Goal: Task Accomplishment & Management: Complete application form

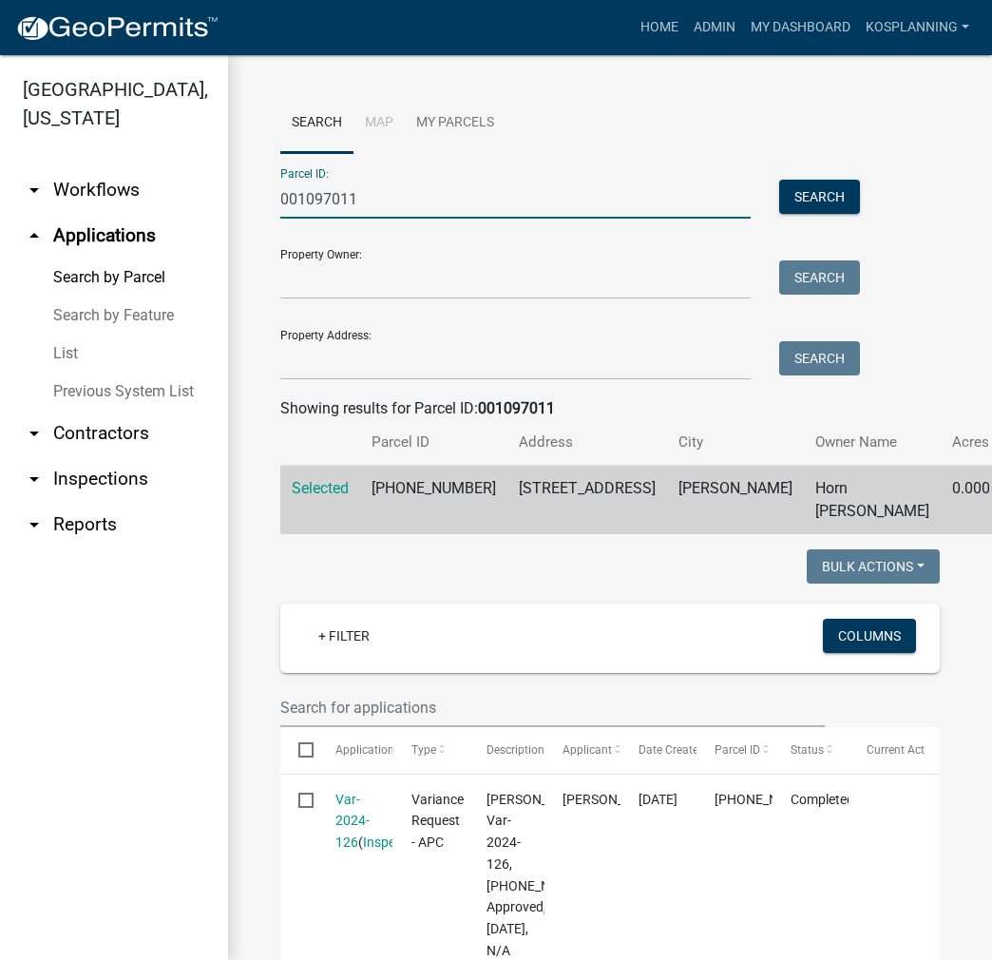
drag, startPoint x: 370, startPoint y: 195, endPoint x: 475, endPoint y: 228, distance: 110.6
click at [150, 195] on div "[GEOGRAPHIC_DATA], [US_STATE] arrow_drop_down Workflows List arrow_drop_up Appl…" at bounding box center [496, 507] width 992 height 905
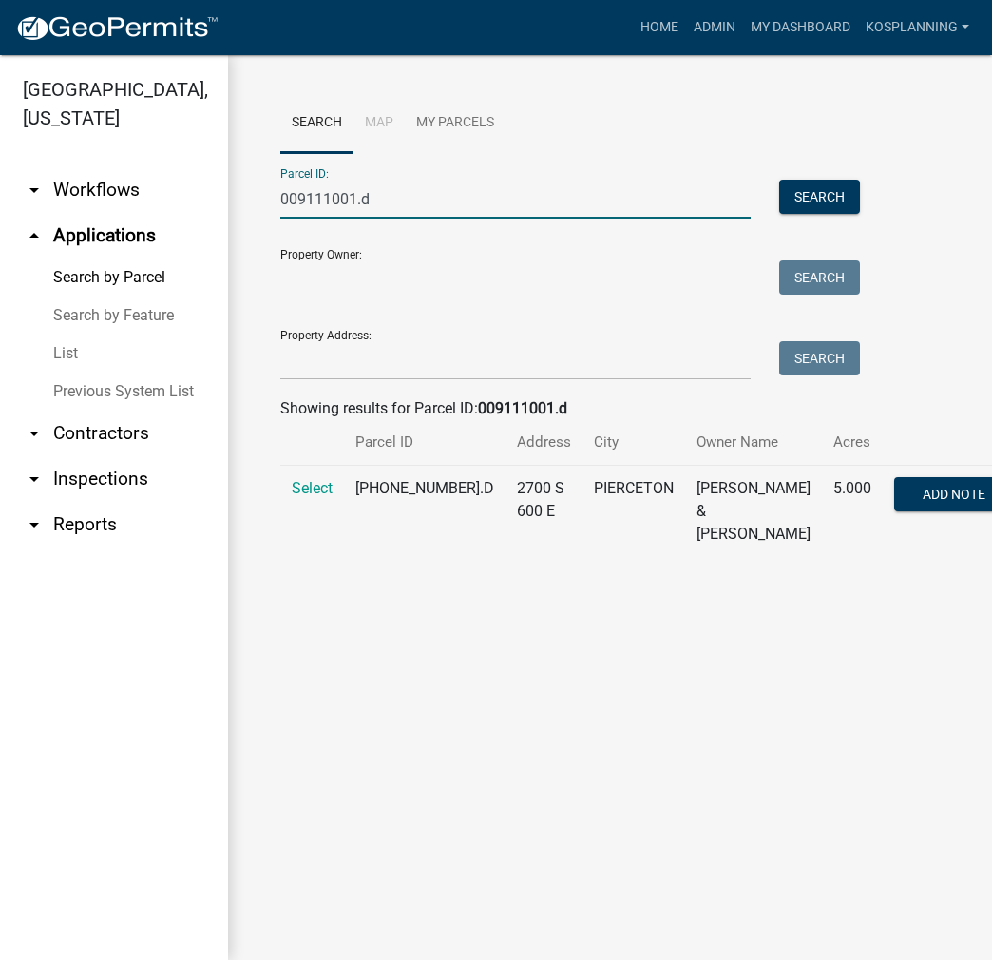
type input "009111001.d"
click at [333, 490] on span "Select" at bounding box center [312, 488] width 41 height 18
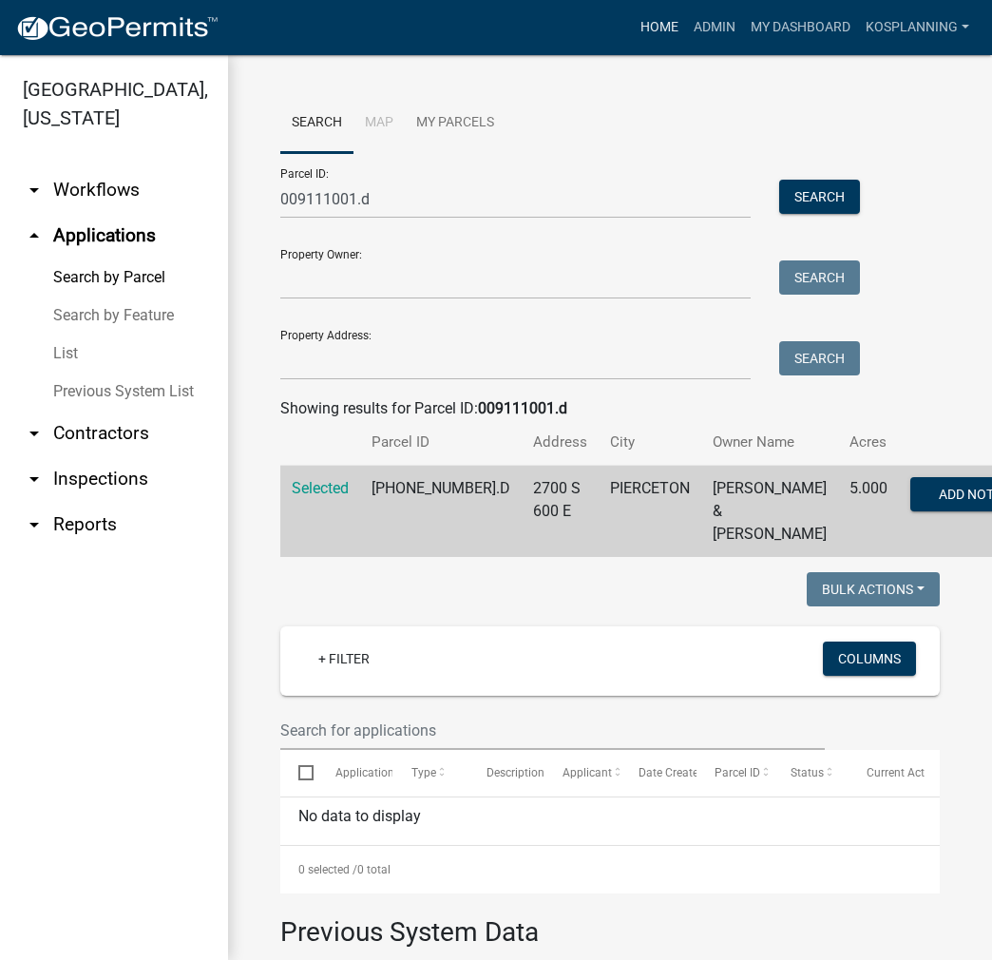
click at [633, 36] on link "Home" at bounding box center [659, 28] width 53 height 36
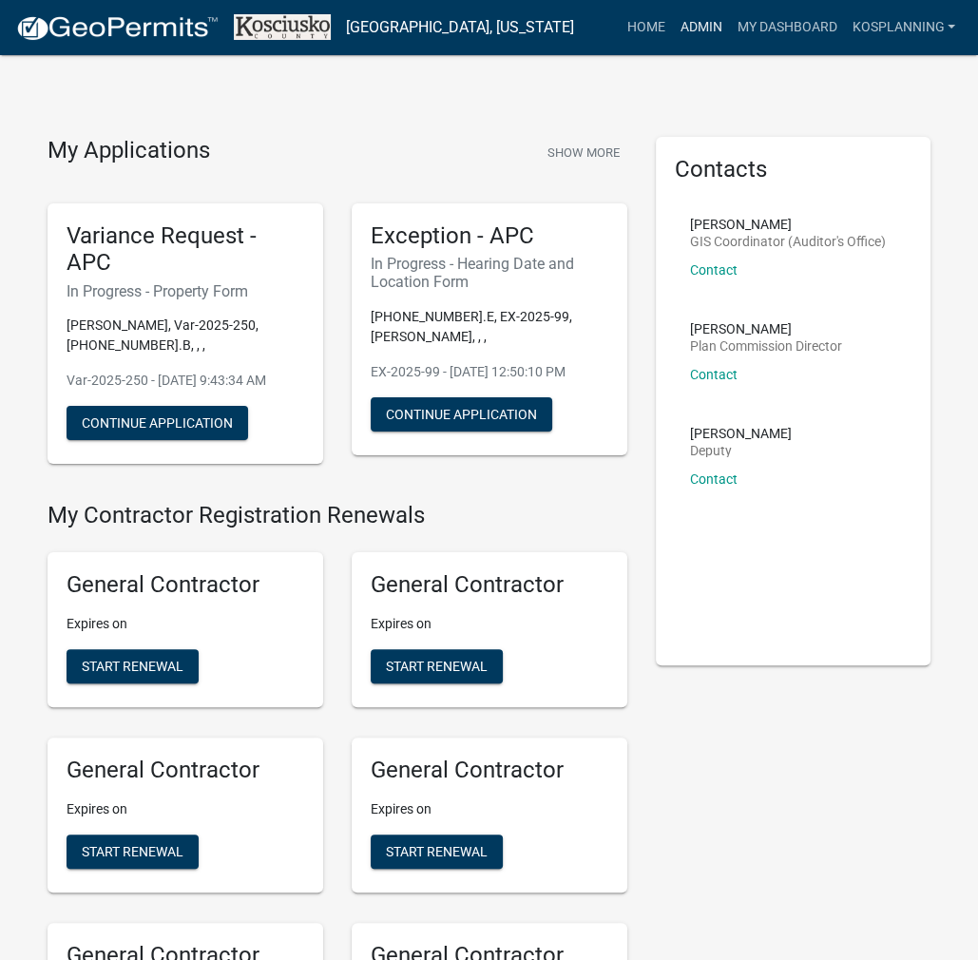
click at [692, 23] on link "Admin" at bounding box center [700, 28] width 57 height 36
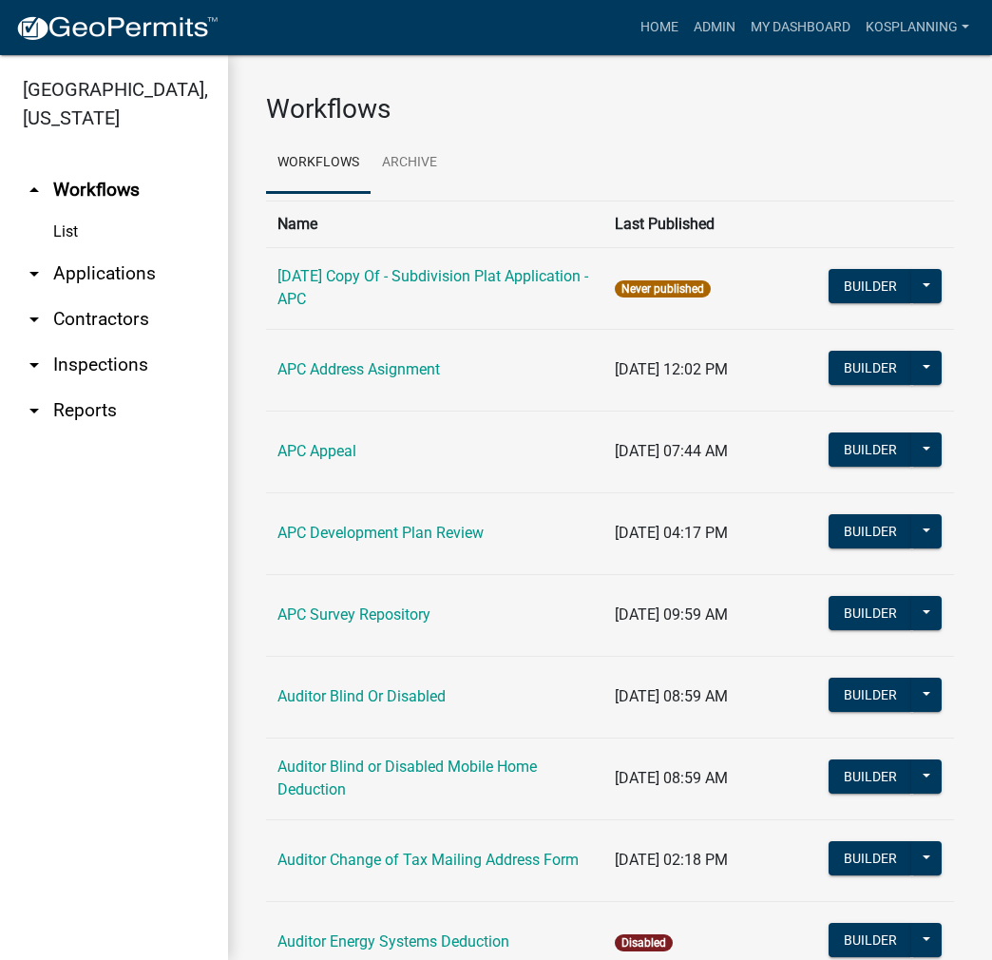
click at [97, 272] on link "arrow_drop_down Applications" at bounding box center [114, 274] width 228 height 46
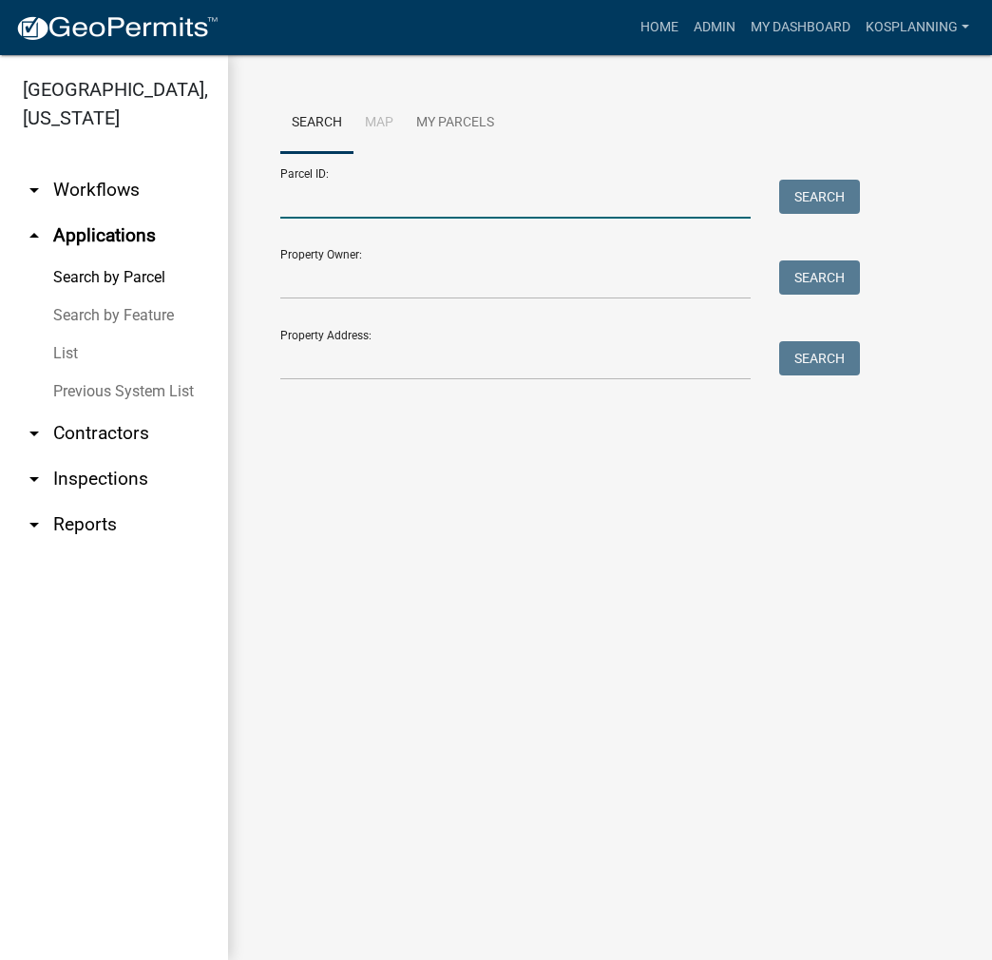
click at [310, 206] on input "Parcel ID:" at bounding box center [515, 199] width 470 height 39
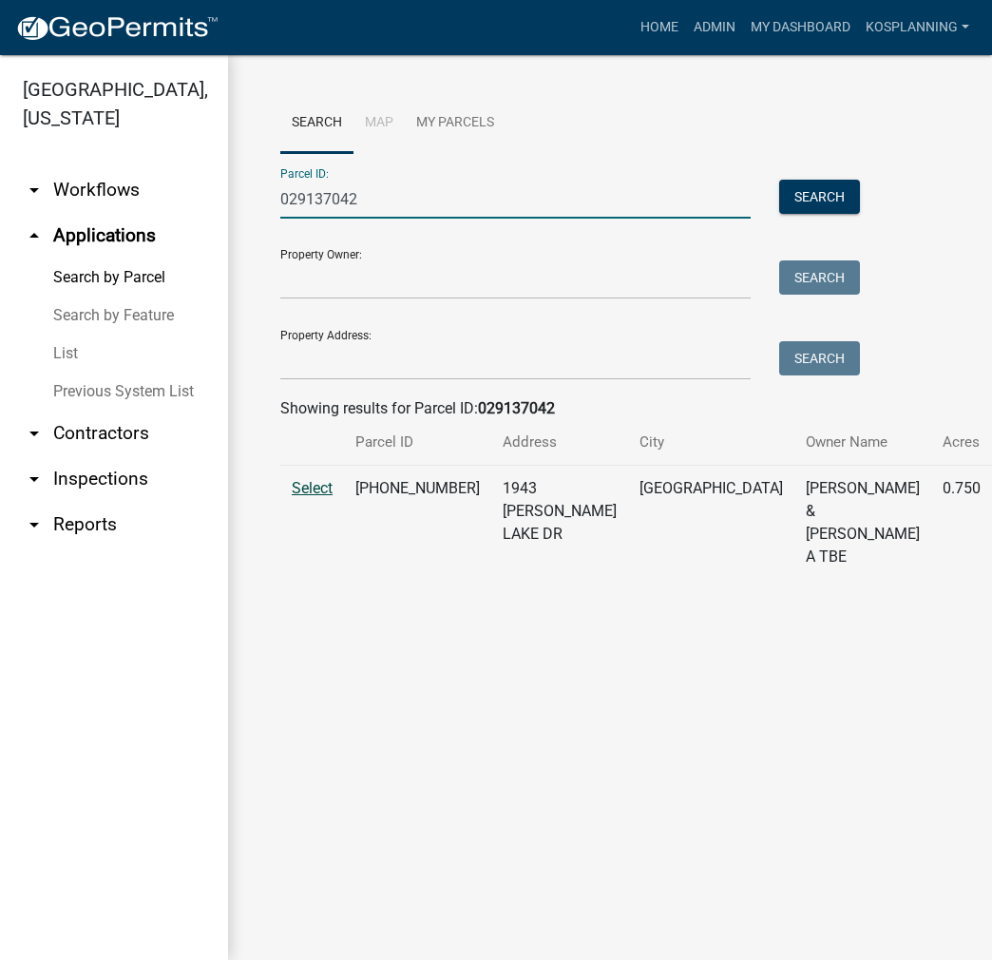
click at [301, 497] on span "Select" at bounding box center [312, 488] width 41 height 18
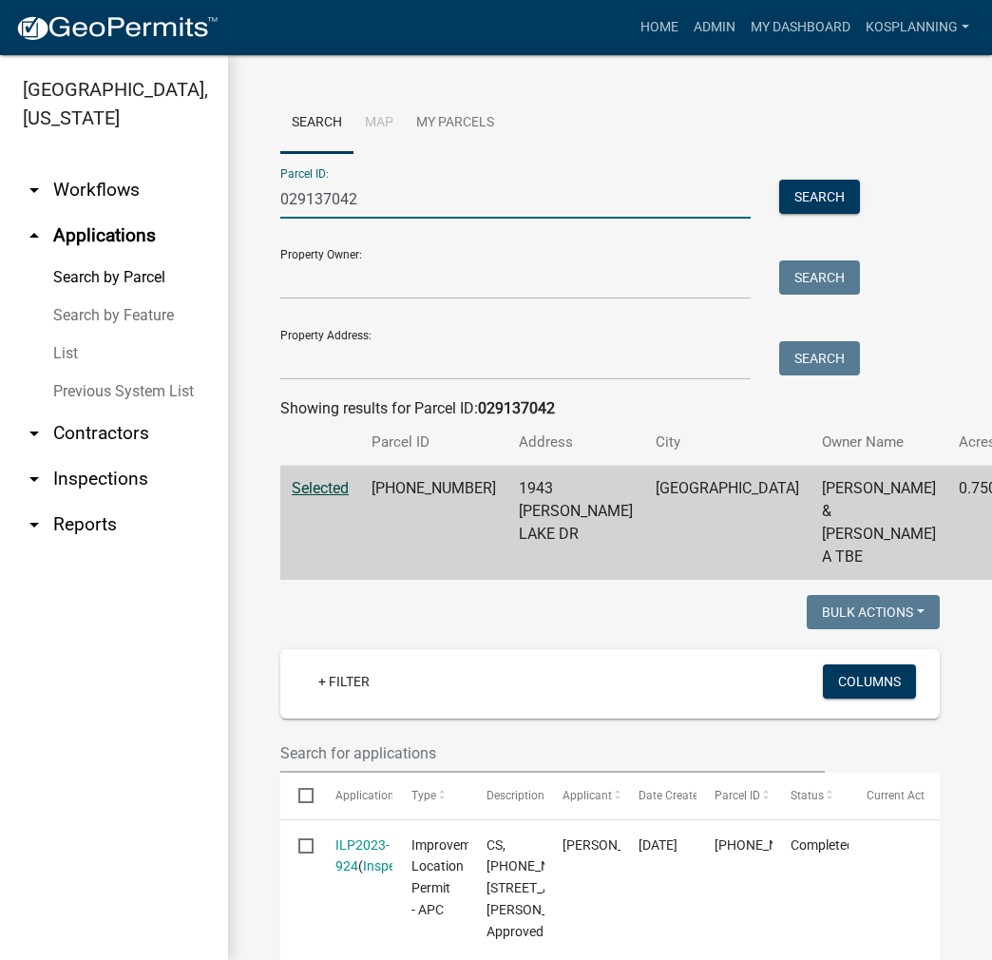
drag, startPoint x: 392, startPoint y: 196, endPoint x: 243, endPoint y: 199, distance: 148.3
click at [373, 187] on input "029137042" at bounding box center [515, 199] width 470 height 39
drag, startPoint x: 377, startPoint y: 201, endPoint x: 162, endPoint y: 210, distance: 215.0
click at [162, 210] on div "[GEOGRAPHIC_DATA], [US_STATE] arrow_drop_down Workflows List arrow_drop_up Appl…" at bounding box center [496, 507] width 992 height 905
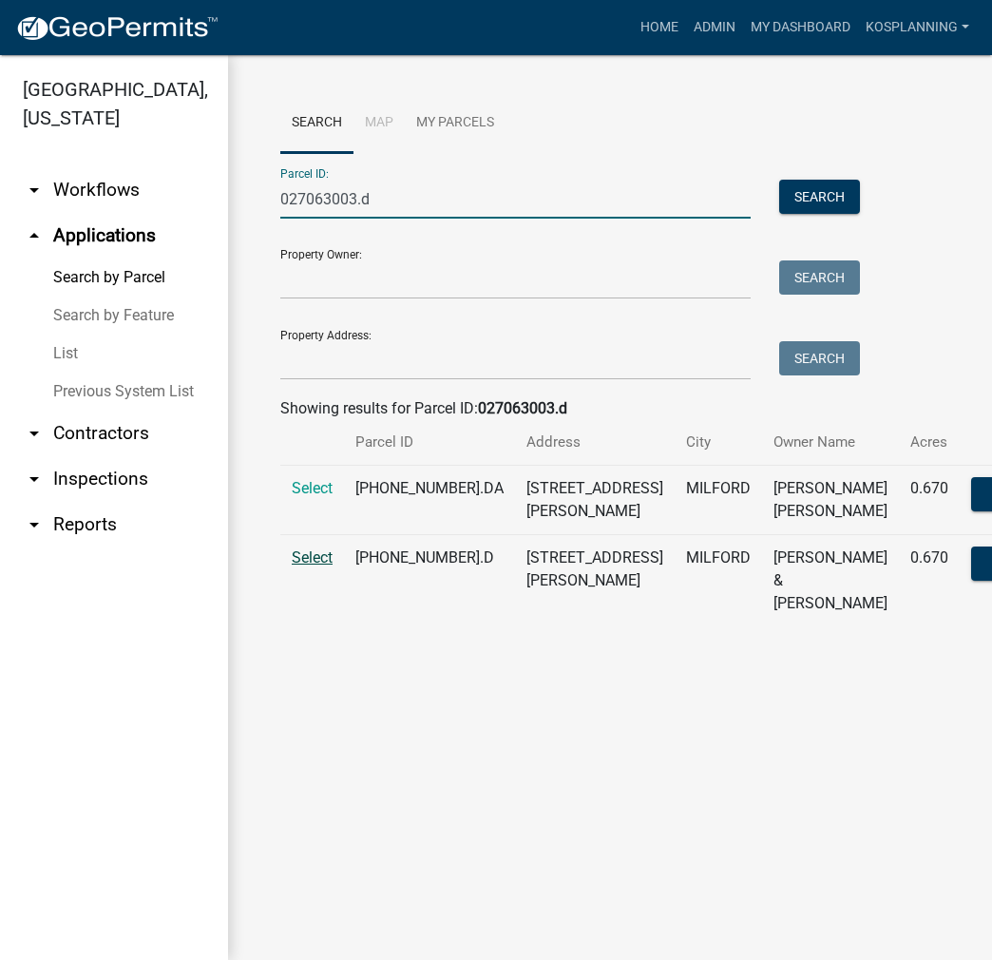
type input "027063003.d"
click at [323, 566] on span "Select" at bounding box center [312, 557] width 41 height 18
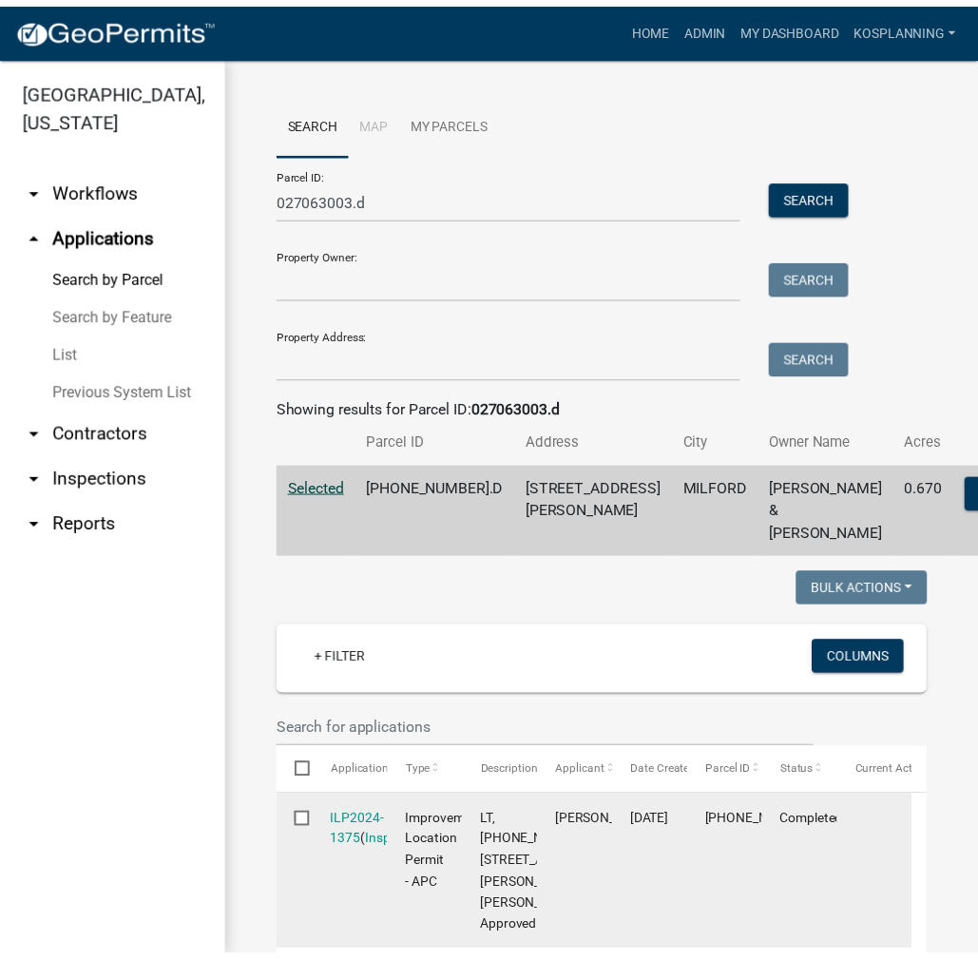
scroll to position [190, 0]
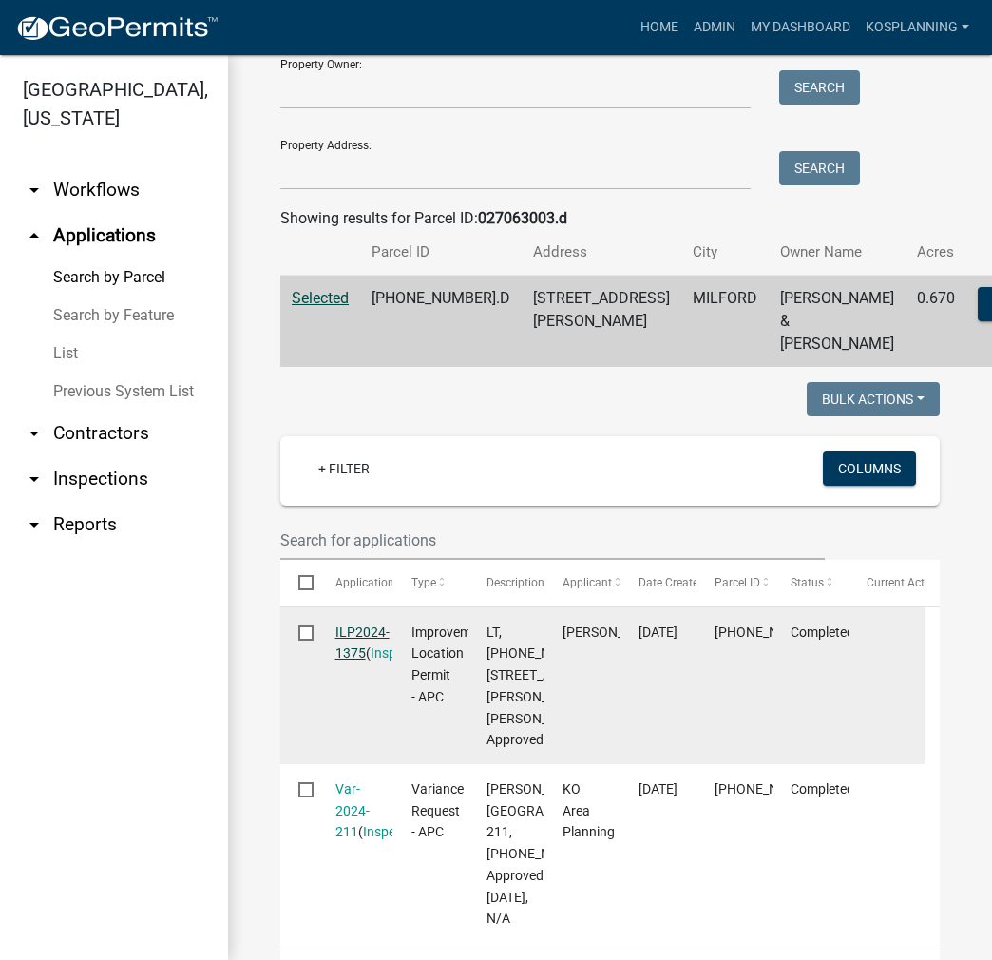
click at [380, 653] on link "ILP2024-1375" at bounding box center [362, 642] width 54 height 37
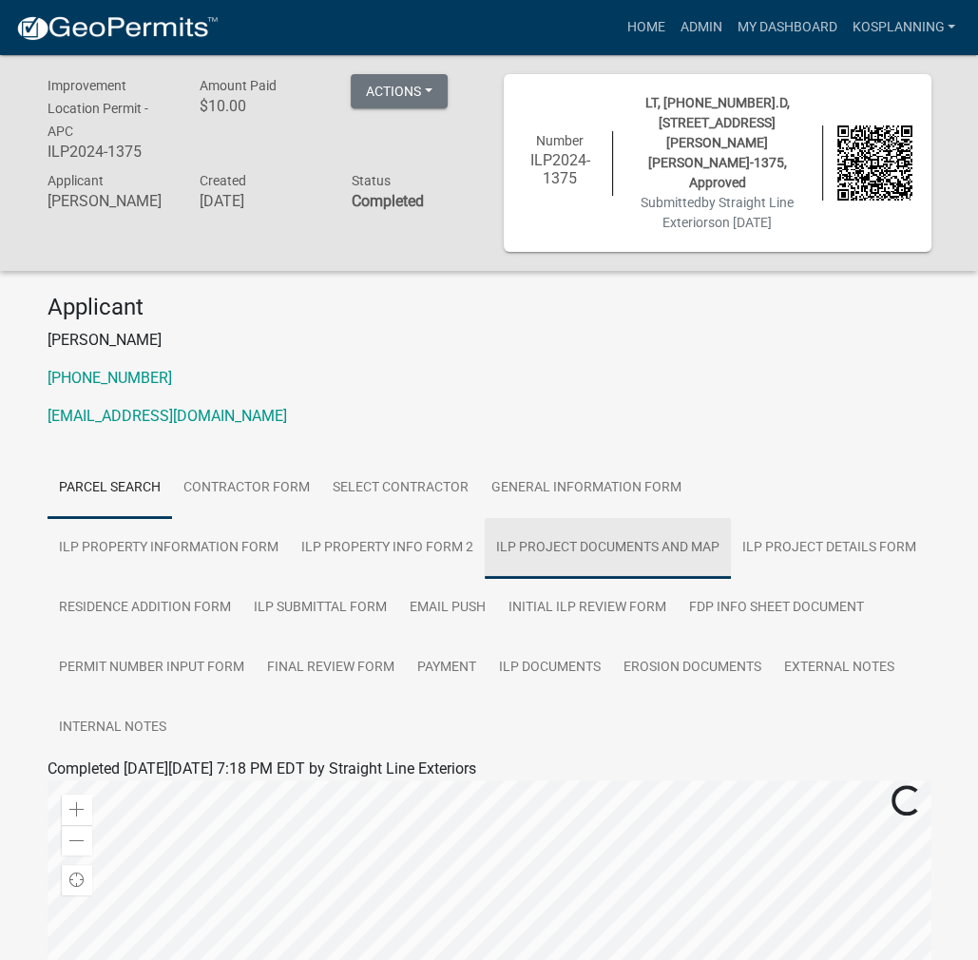
click at [485, 525] on link "ILP Project Documents and Map" at bounding box center [608, 548] width 246 height 61
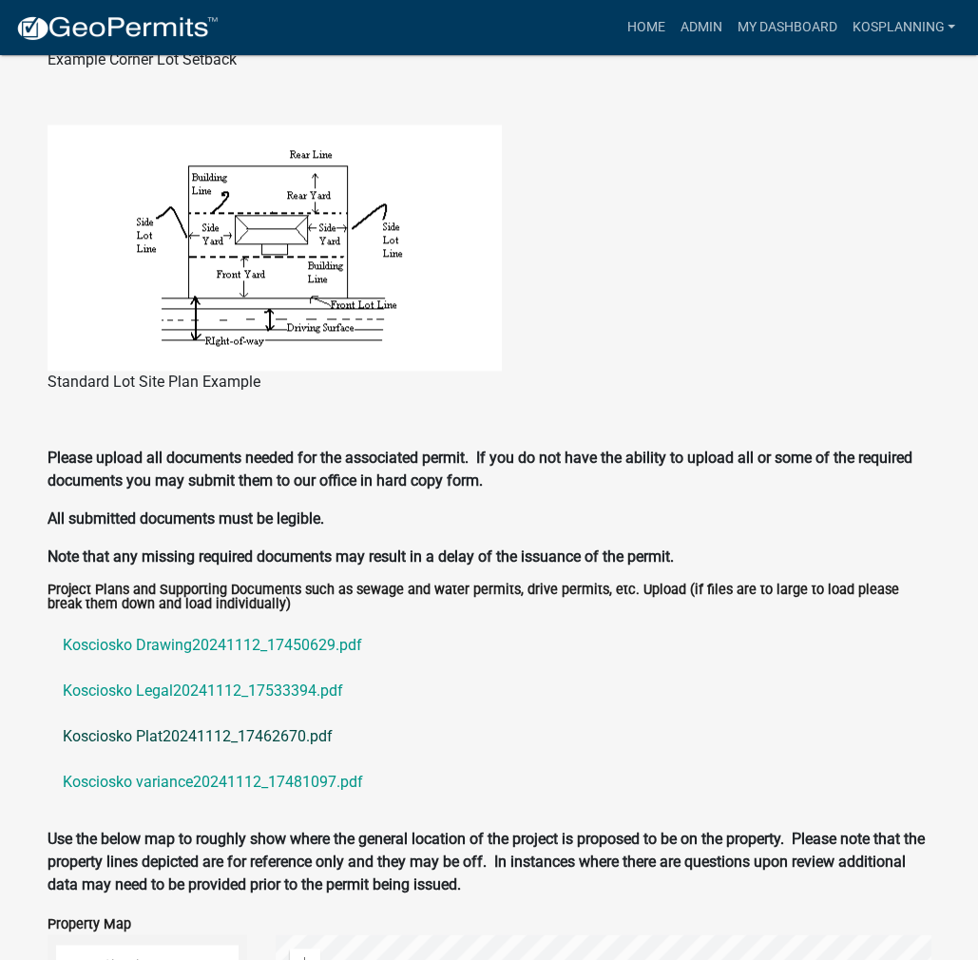
scroll to position [1520, 0]
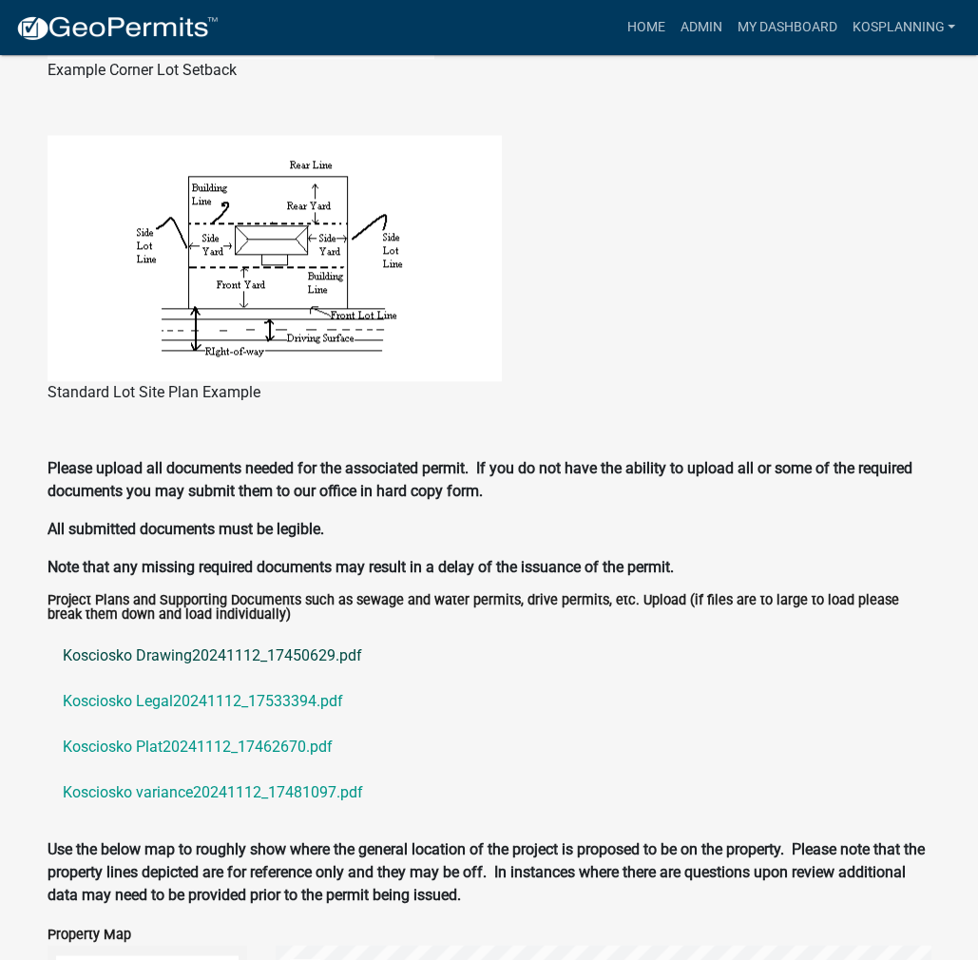
click at [185, 633] on link "Kosciosko Drawing20241112_17450629.pdf" at bounding box center [490, 656] width 884 height 46
click at [171, 724] on link "Kosciosko Plat20241112_17462670.pdf" at bounding box center [490, 747] width 884 height 46
click at [146, 770] on link "Kosciosko variance20241112_17481097.pdf" at bounding box center [490, 793] width 884 height 46
click at [191, 678] on link "Kosciosko Legal20241112_17533394.pdf" at bounding box center [490, 701] width 884 height 46
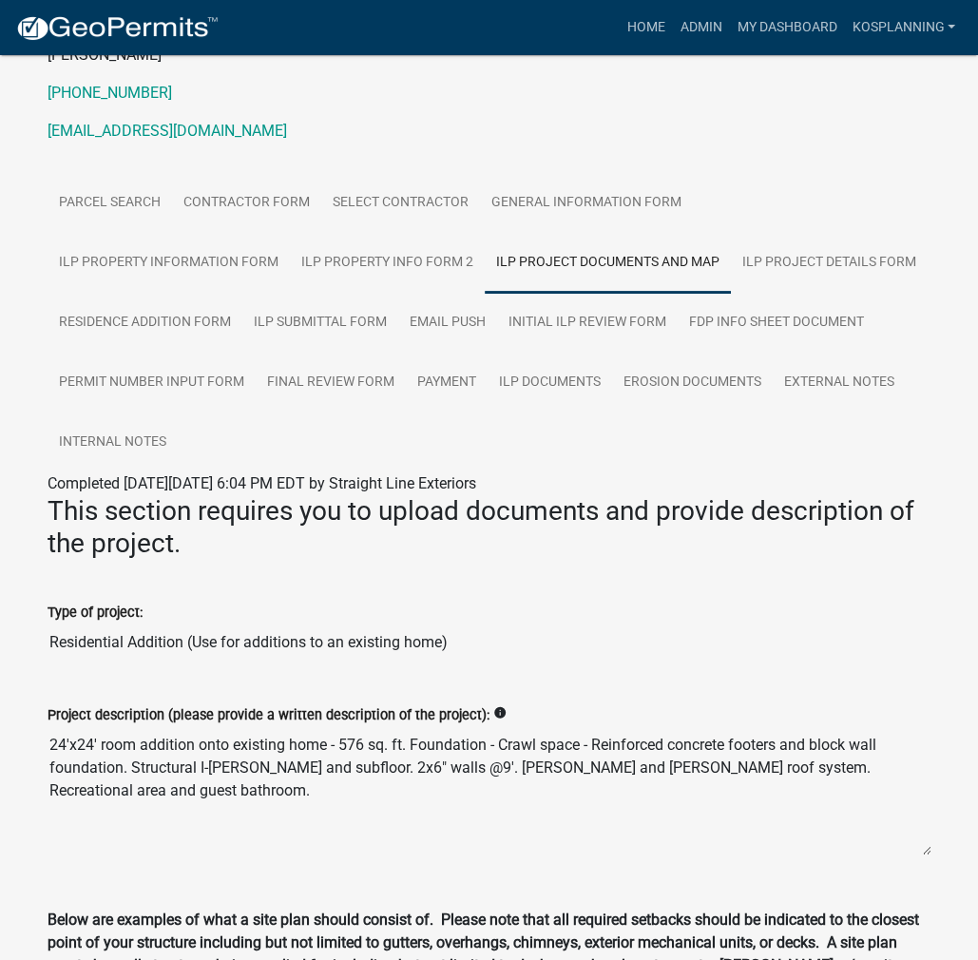
scroll to position [190, 0]
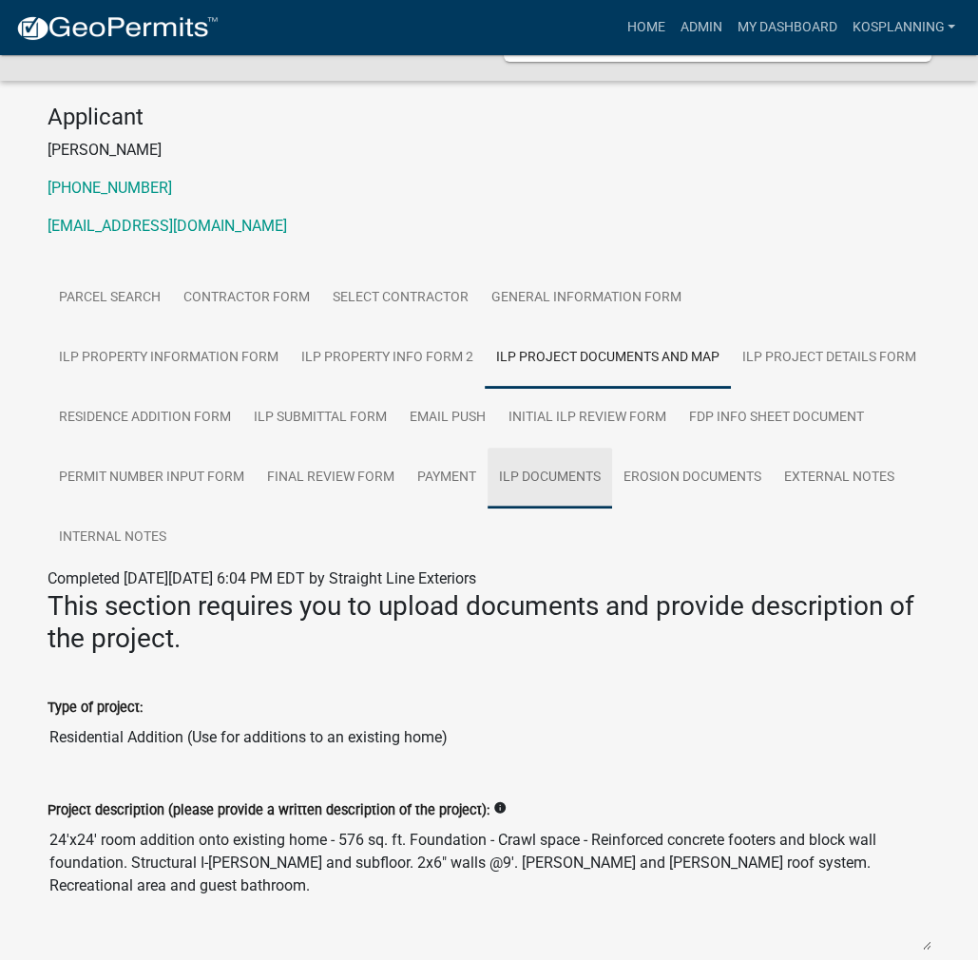
click at [487, 465] on link "ILP Documents" at bounding box center [549, 478] width 124 height 61
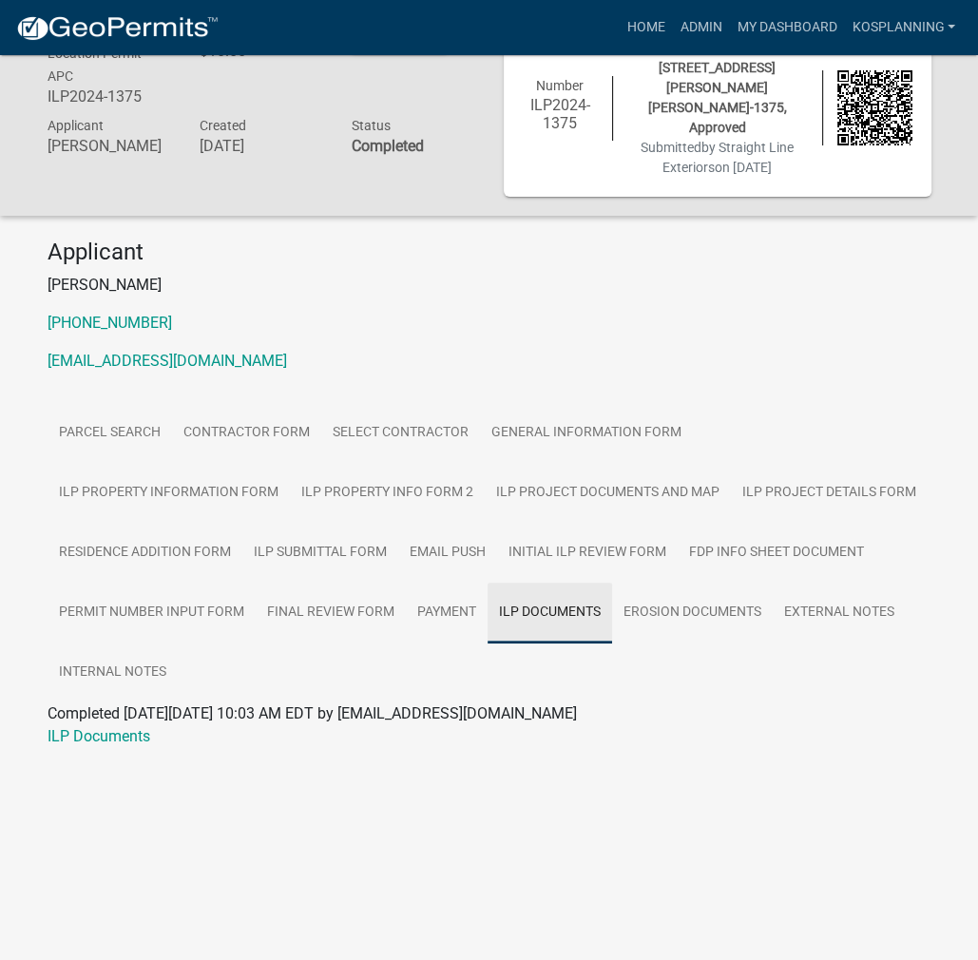
scroll to position [55, 0]
click at [133, 727] on link "ILP Documents" at bounding box center [99, 736] width 103 height 18
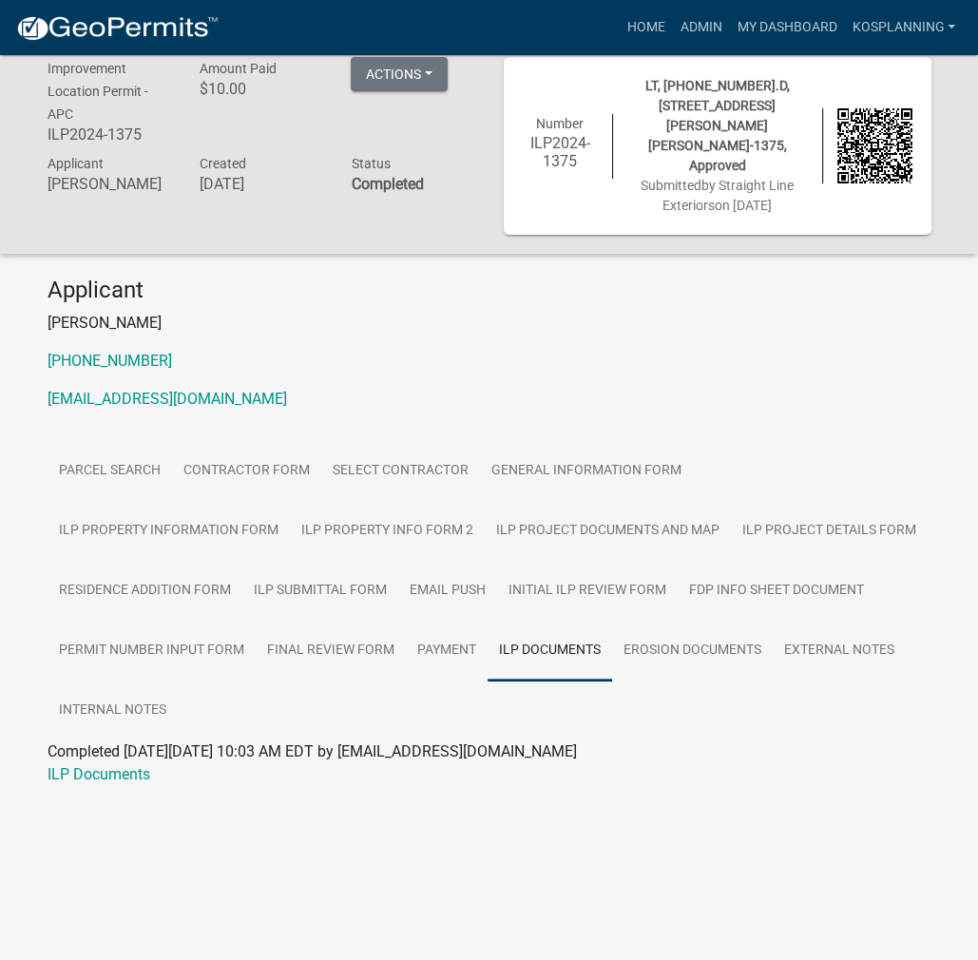
scroll to position [0, 0]
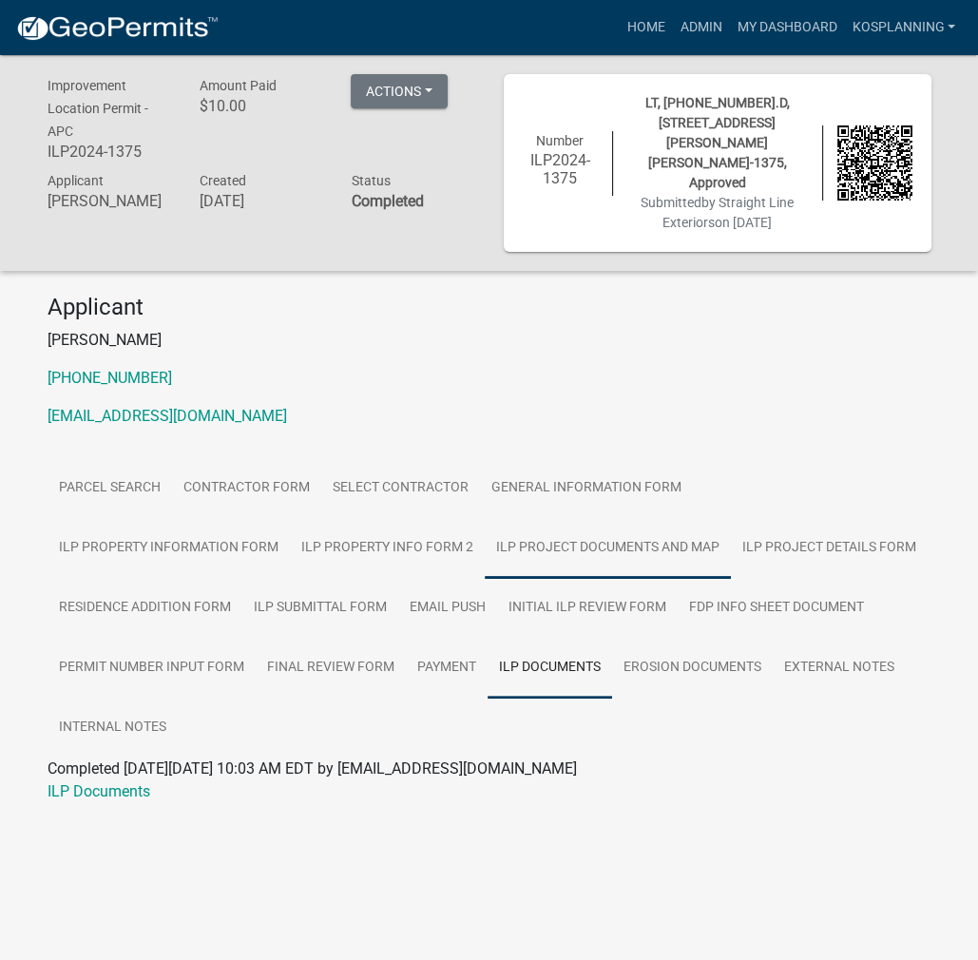
click at [485, 526] on link "ILP Project Documents and Map" at bounding box center [608, 548] width 246 height 61
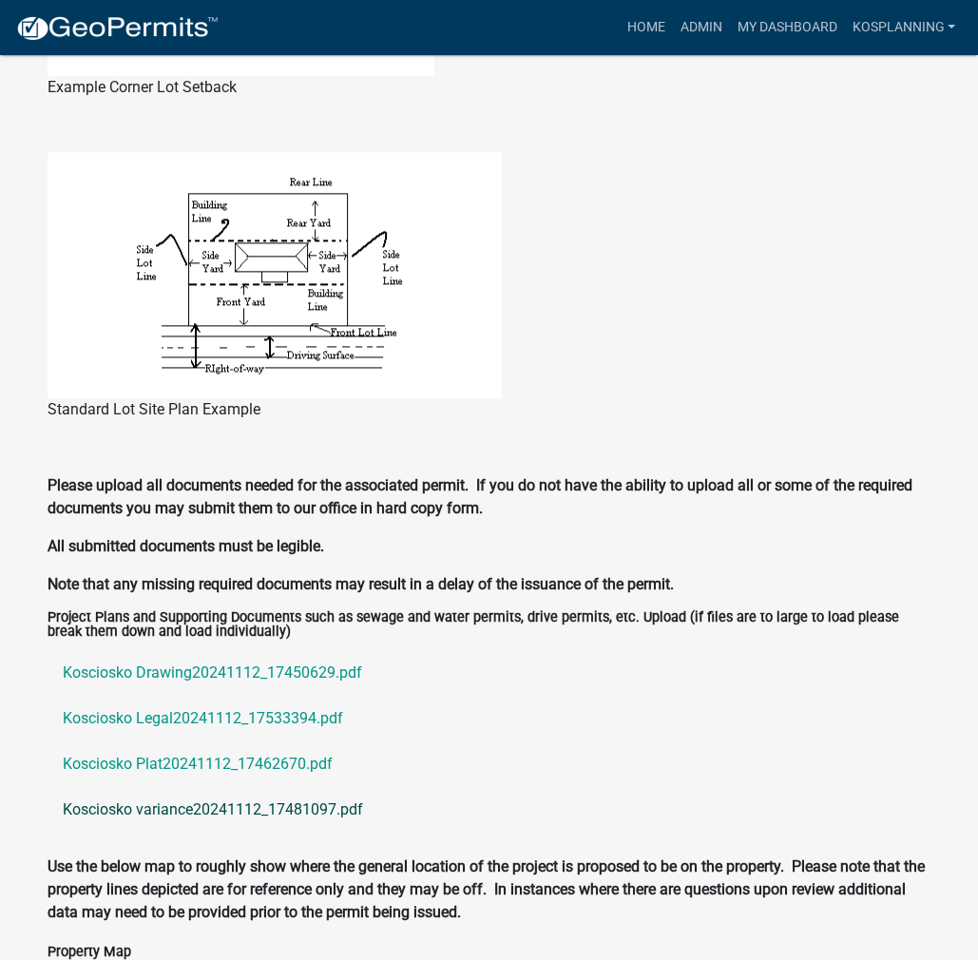
scroll to position [1520, 0]
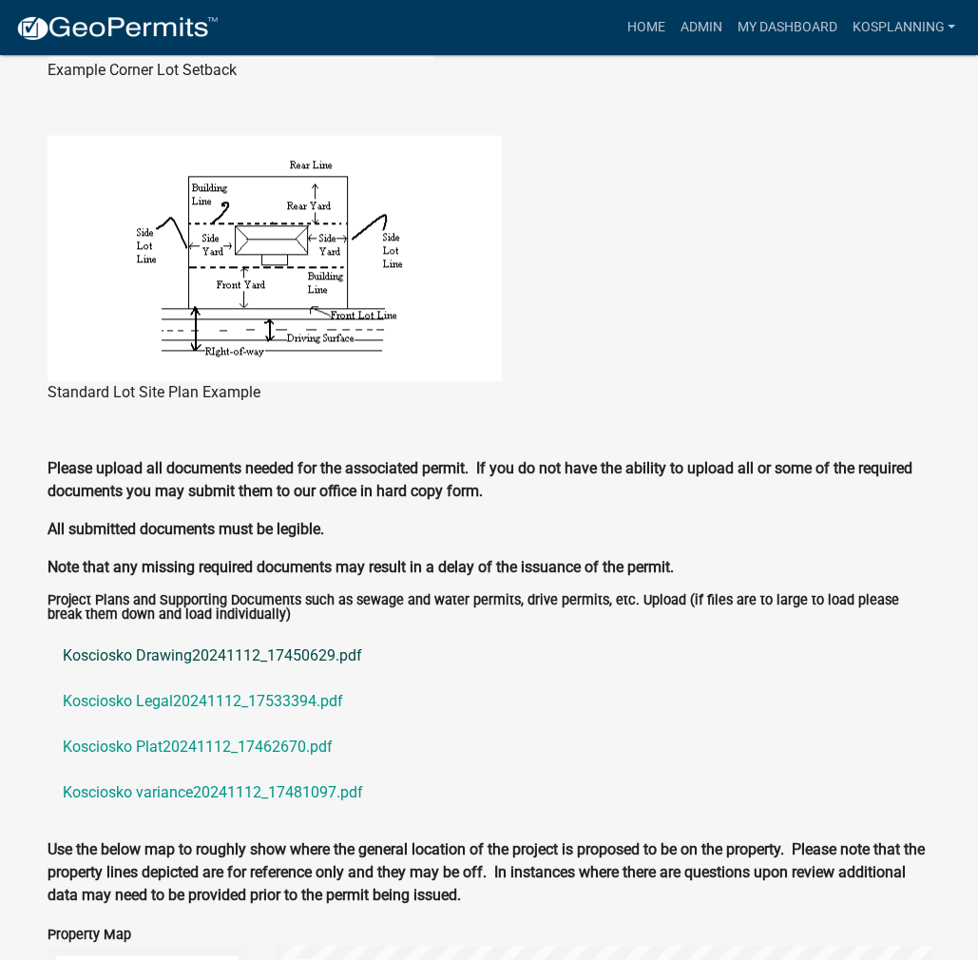
click at [314, 633] on link "Kosciosko Drawing20241112_17450629.pdf" at bounding box center [490, 656] width 884 height 46
click at [201, 678] on link "Kosciosko Legal20241112_17533394.pdf" at bounding box center [490, 701] width 884 height 46
click at [188, 724] on link "Kosciosko Plat20241112_17462670.pdf" at bounding box center [490, 747] width 884 height 46
click at [221, 770] on link "Kosciosko variance20241112_17481097.pdf" at bounding box center [490, 793] width 884 height 46
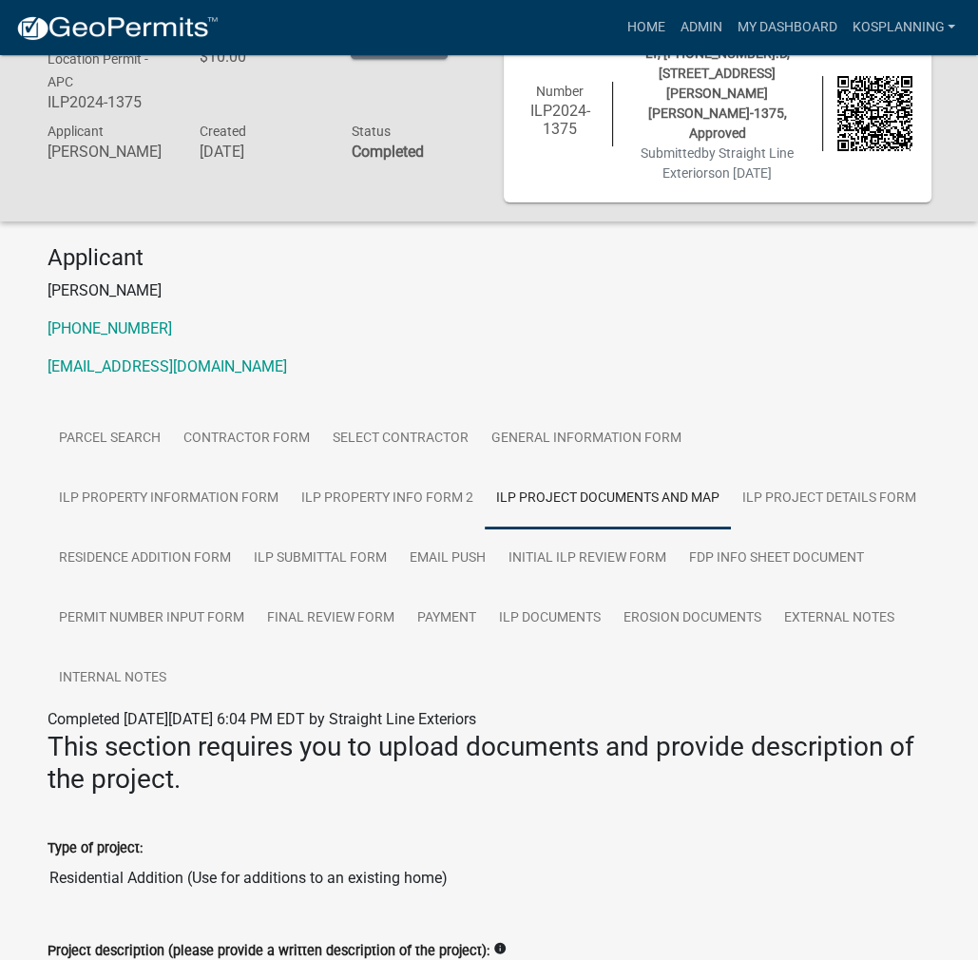
scroll to position [95, 0]
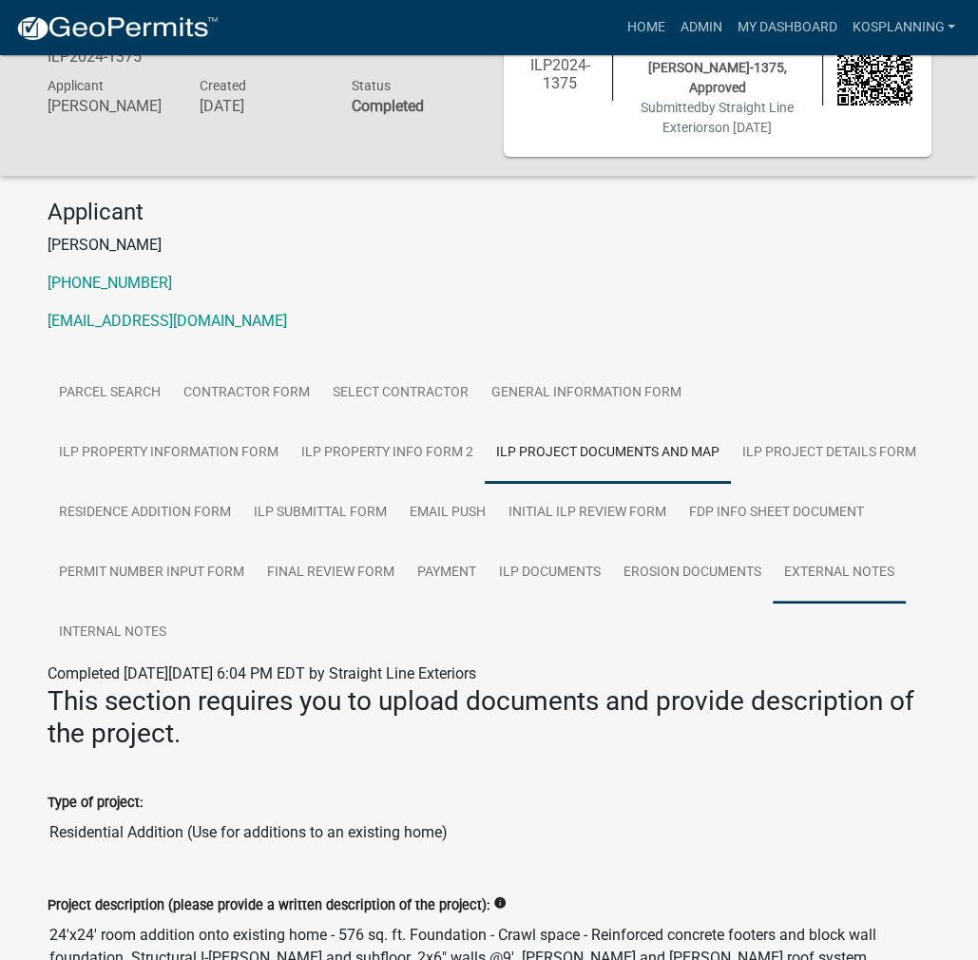
click at [773, 564] on link "External Notes" at bounding box center [839, 573] width 133 height 61
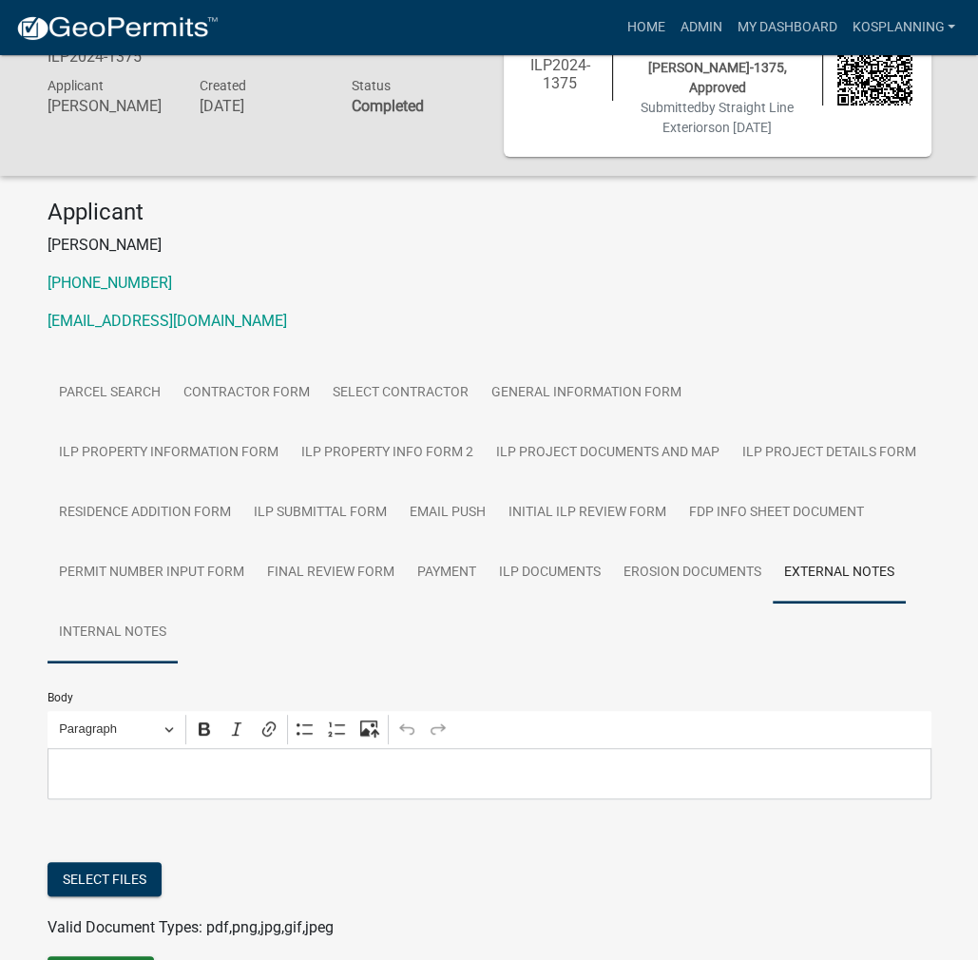
click at [178, 602] on link "Internal Notes" at bounding box center [113, 632] width 130 height 61
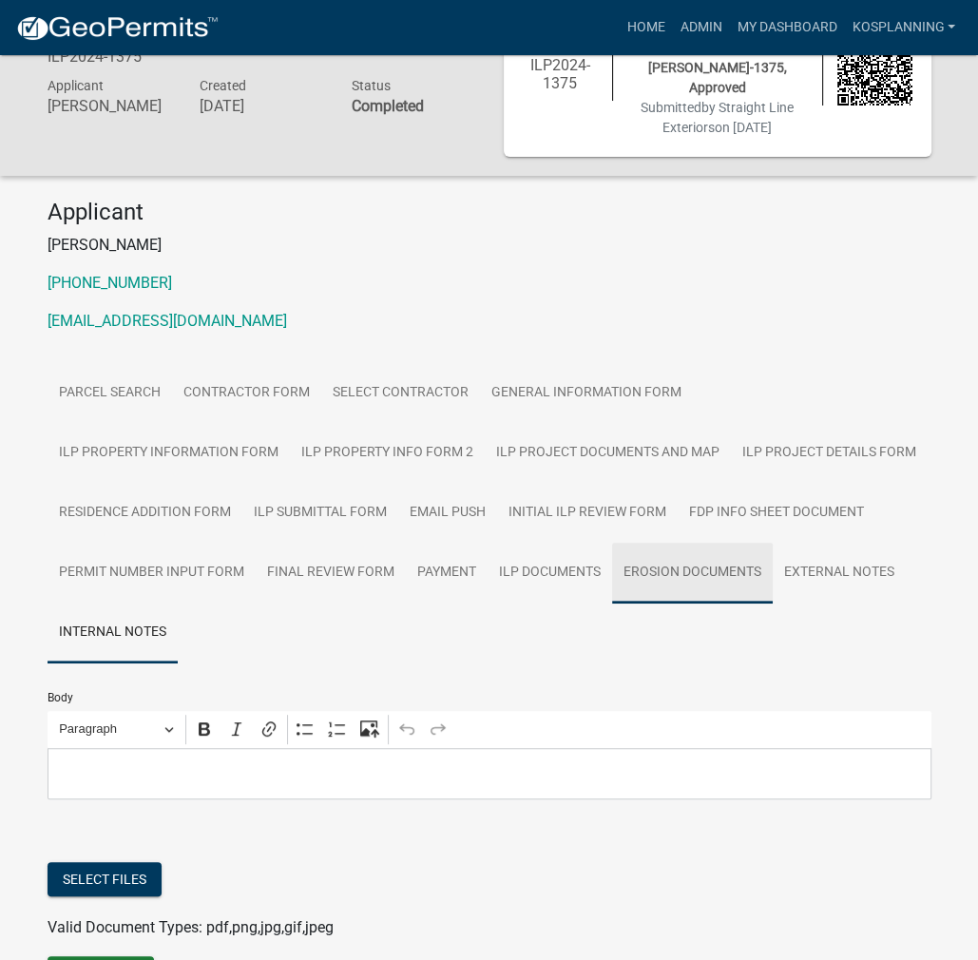
click at [612, 555] on link "Erosion Documents" at bounding box center [692, 573] width 161 height 61
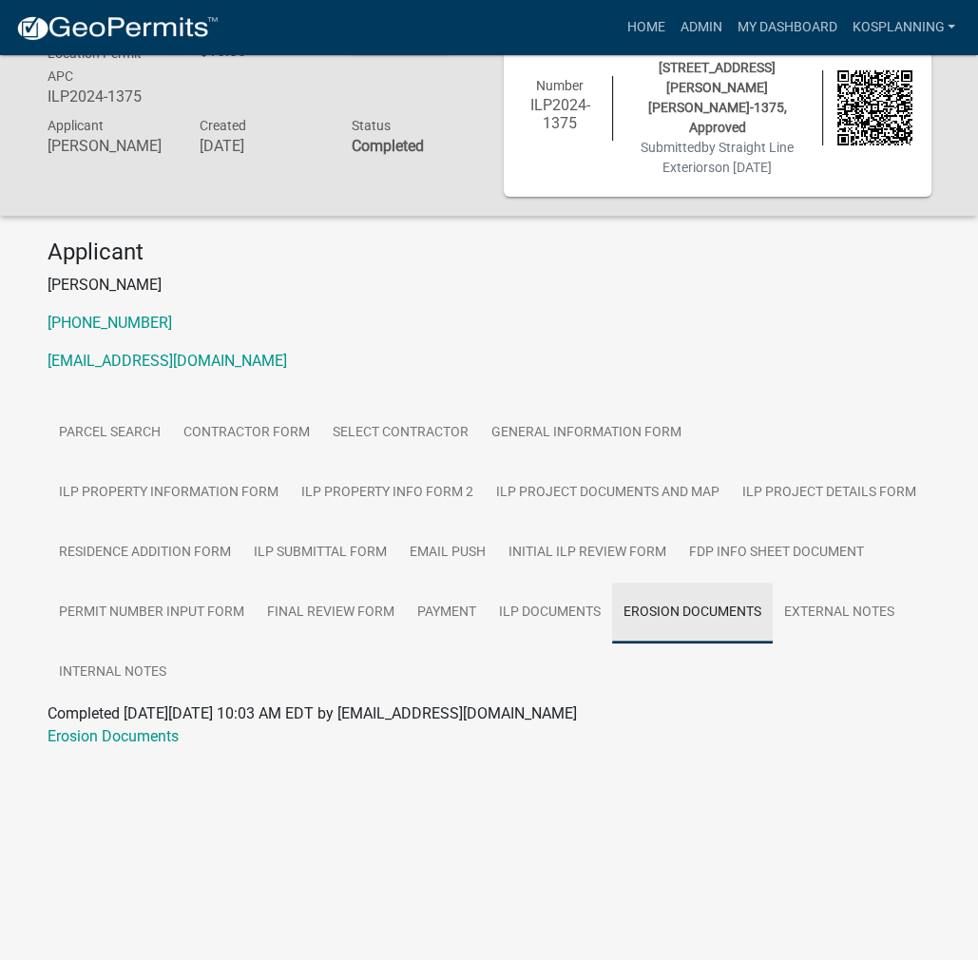
scroll to position [55, 0]
click at [256, 595] on link "Final Review Form" at bounding box center [331, 613] width 150 height 61
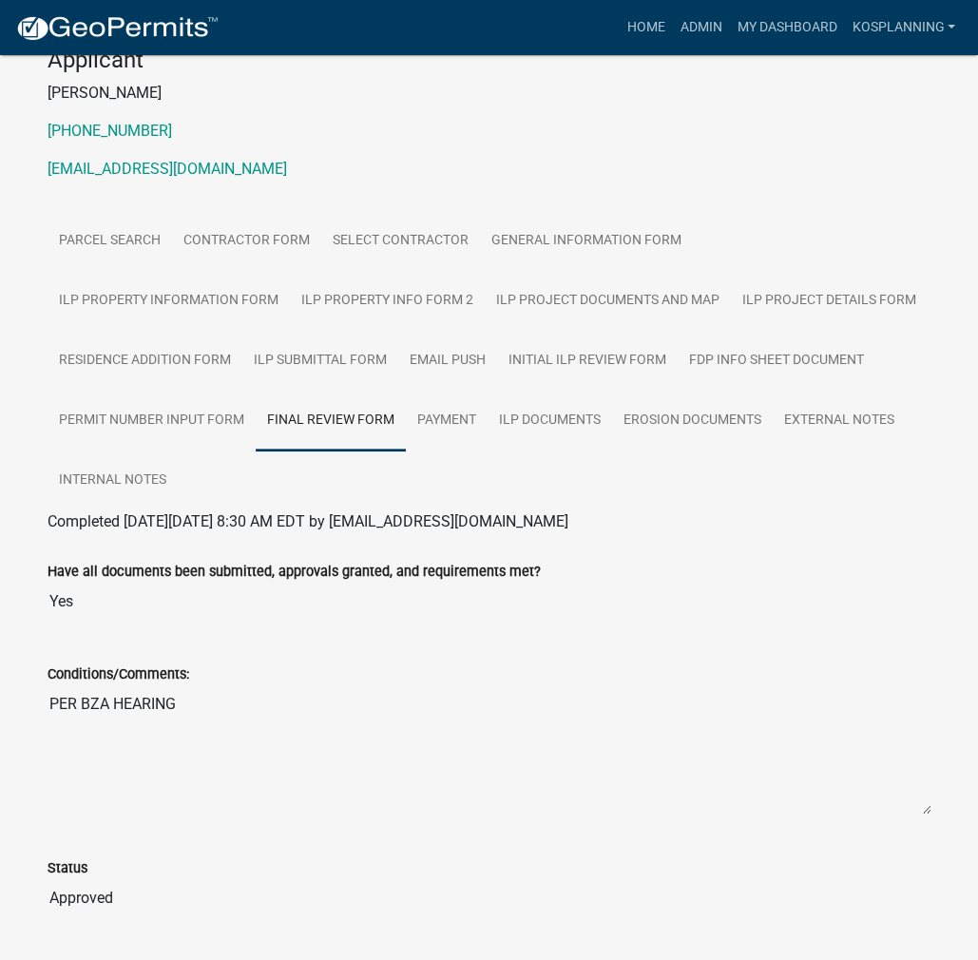
scroll to position [109, 0]
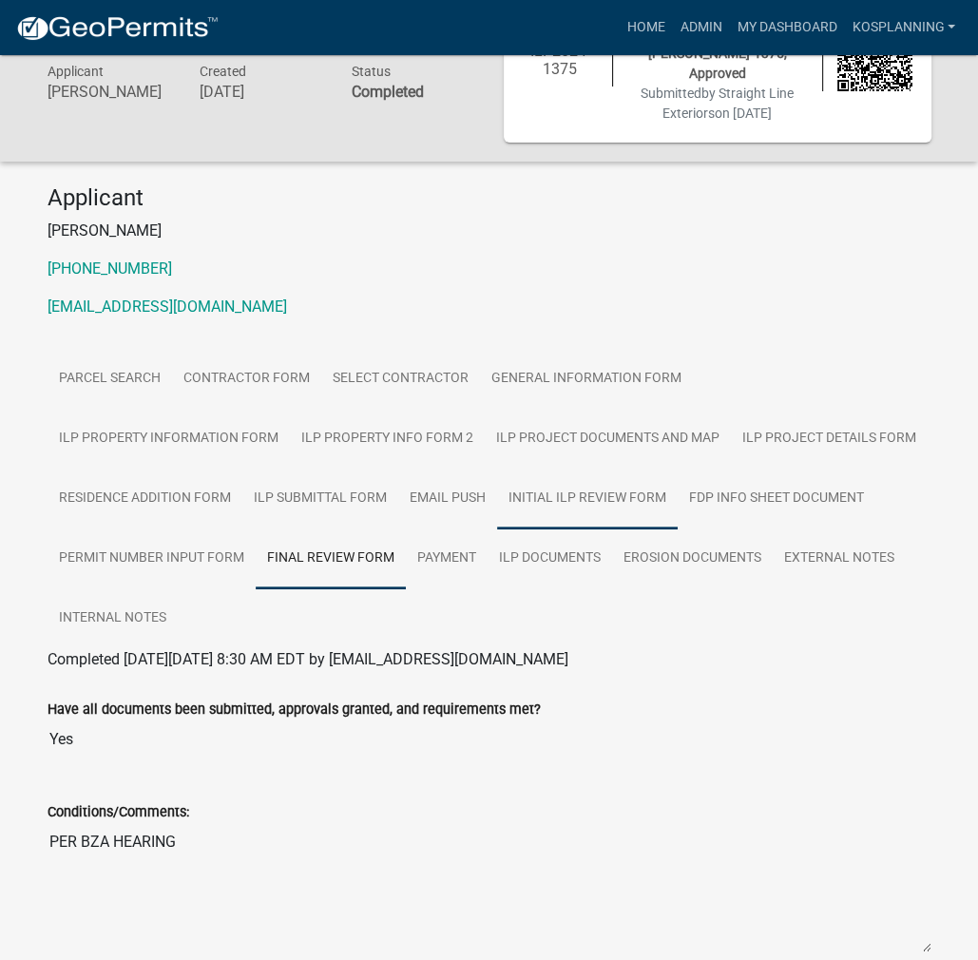
click at [497, 480] on link "Initial ILP Review Form" at bounding box center [587, 498] width 181 height 61
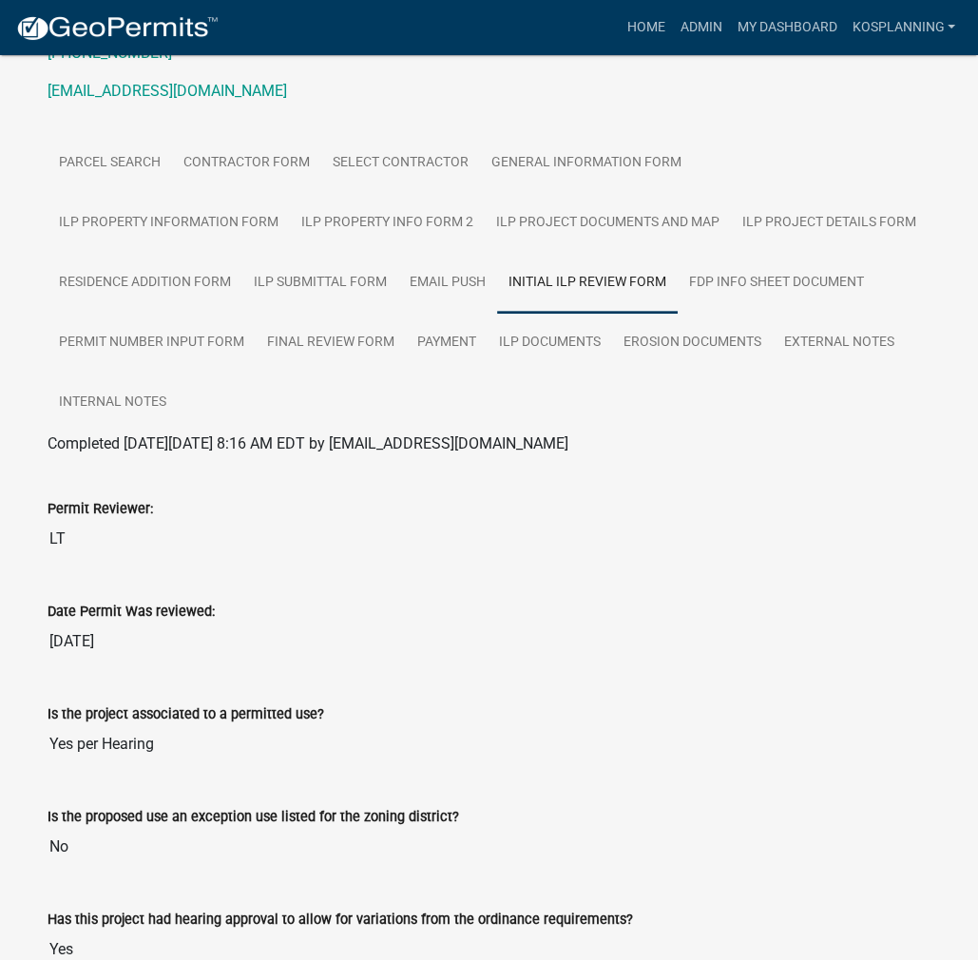
scroll to position [111, 0]
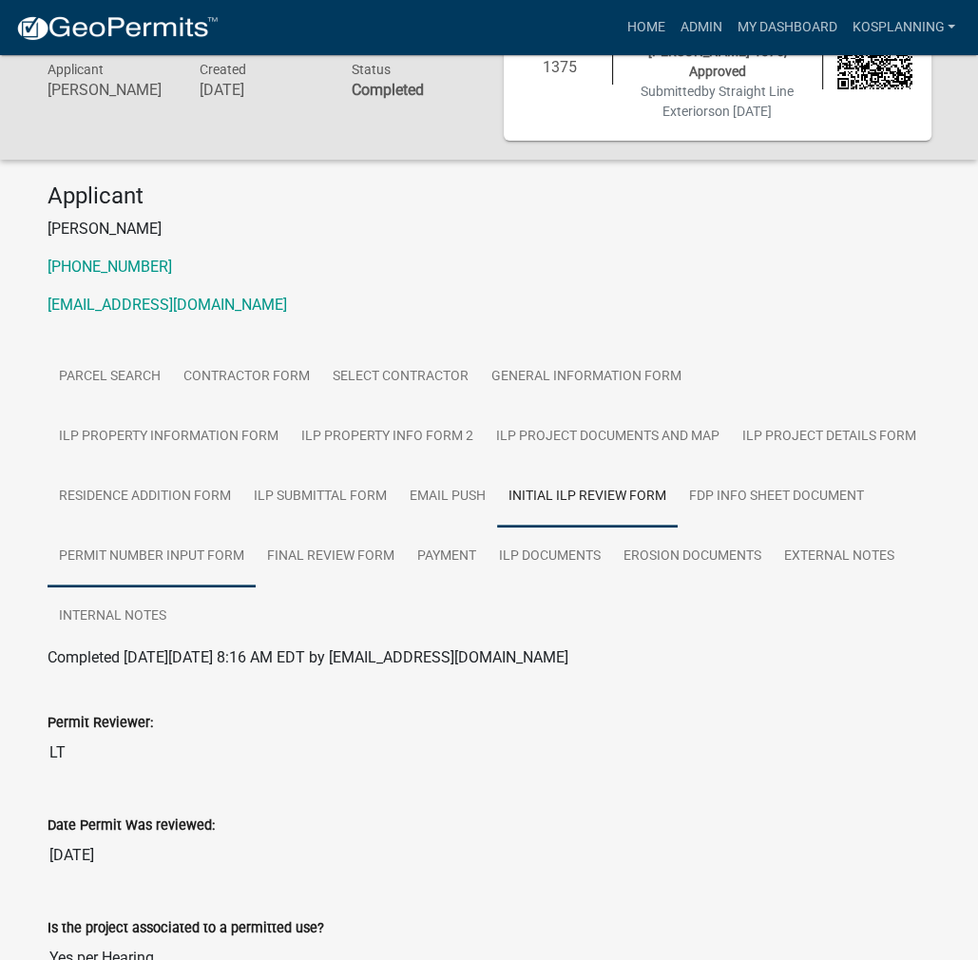
click at [256, 526] on link "Permit Number Input Form" at bounding box center [152, 556] width 208 height 61
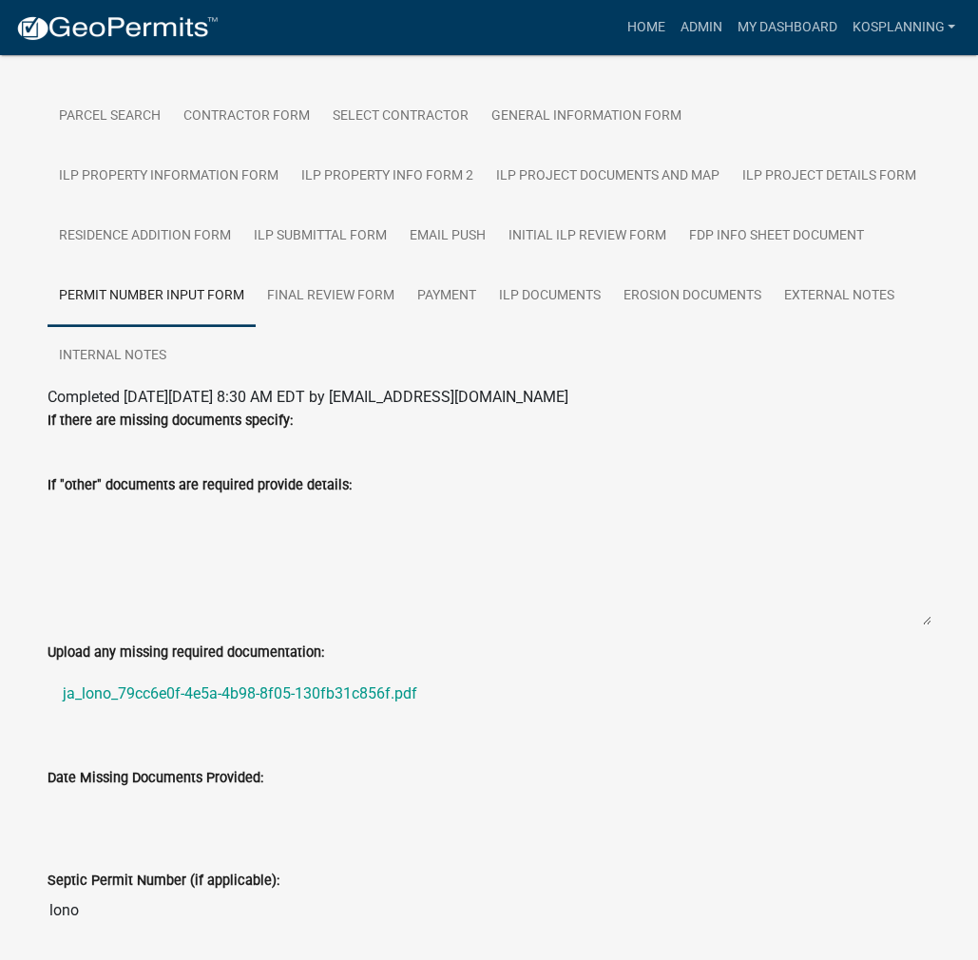
scroll to position [396, 0]
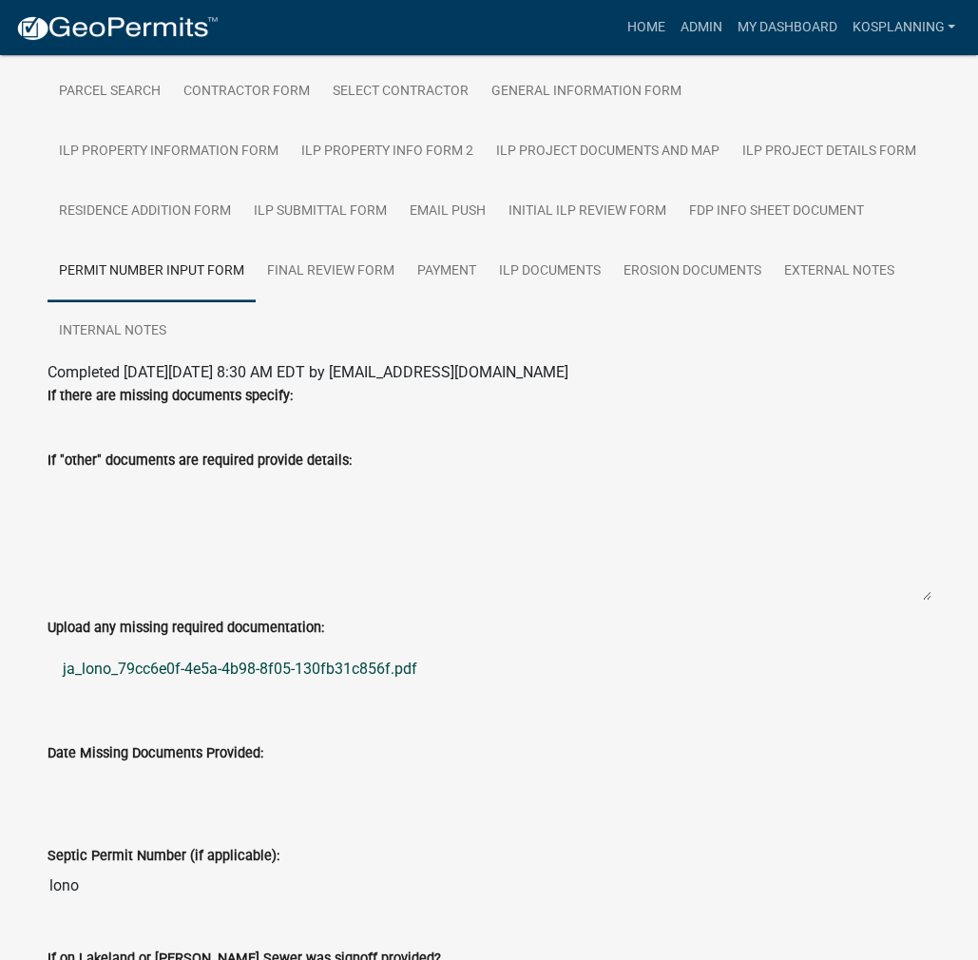
click at [260, 646] on link "ja_lono_79cc6e0f-4e5a-4b98-8f05-130fb31c856f.pdf" at bounding box center [490, 669] width 884 height 46
click at [642, 29] on link "Home" at bounding box center [645, 28] width 53 height 36
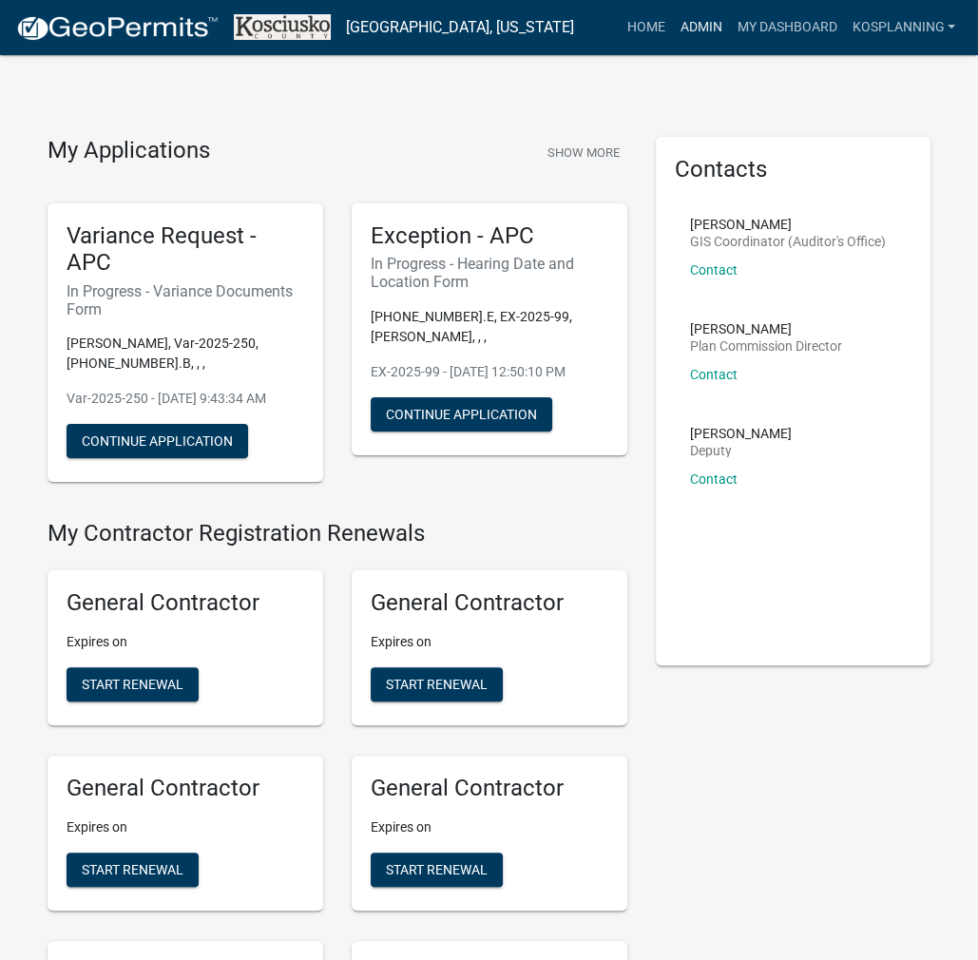
click at [692, 15] on link "Admin" at bounding box center [700, 28] width 57 height 36
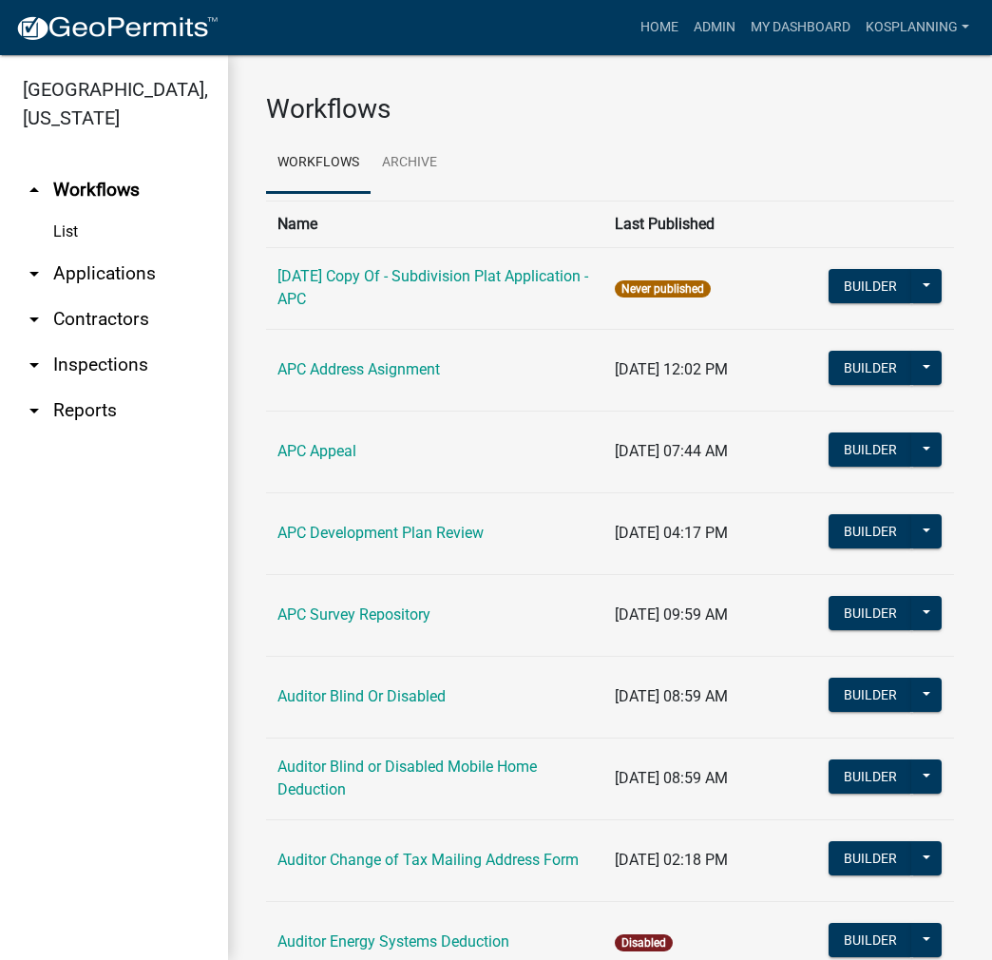
click at [116, 266] on link "arrow_drop_down Applications" at bounding box center [114, 274] width 228 height 46
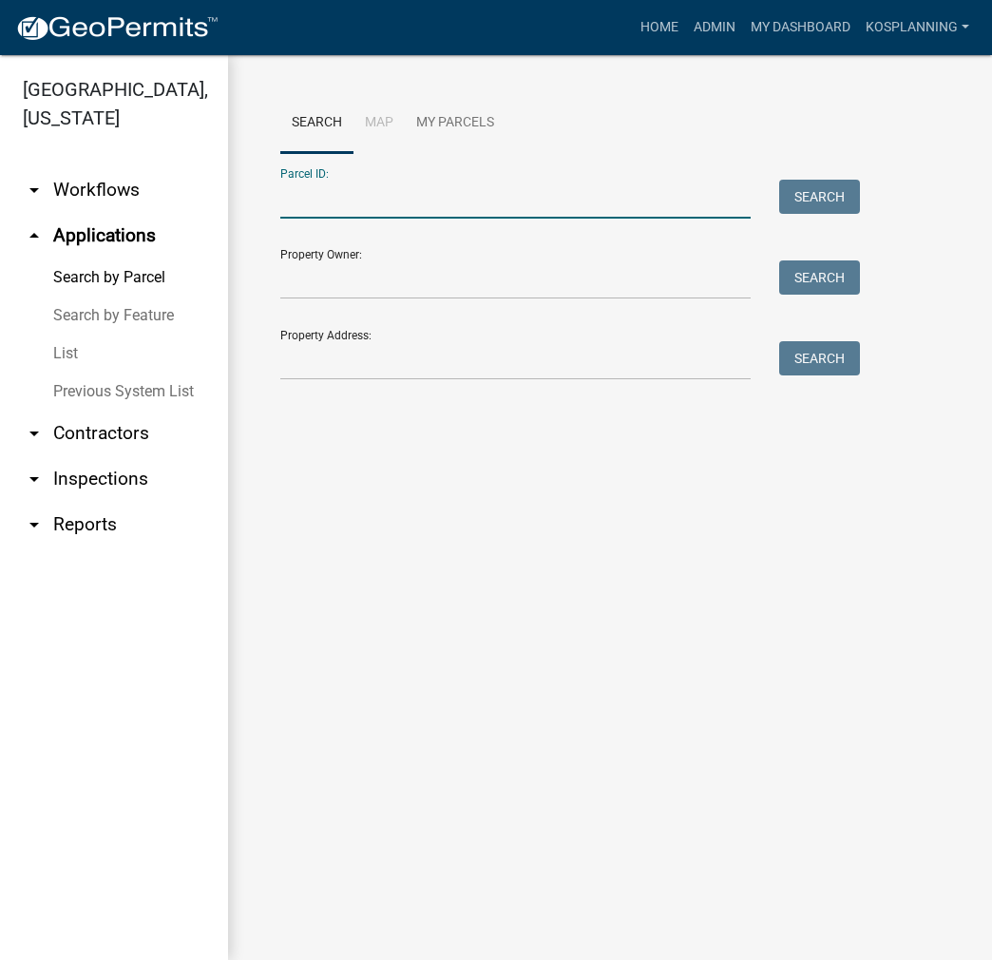
click at [317, 203] on input "Parcel ID:" at bounding box center [515, 199] width 470 height 39
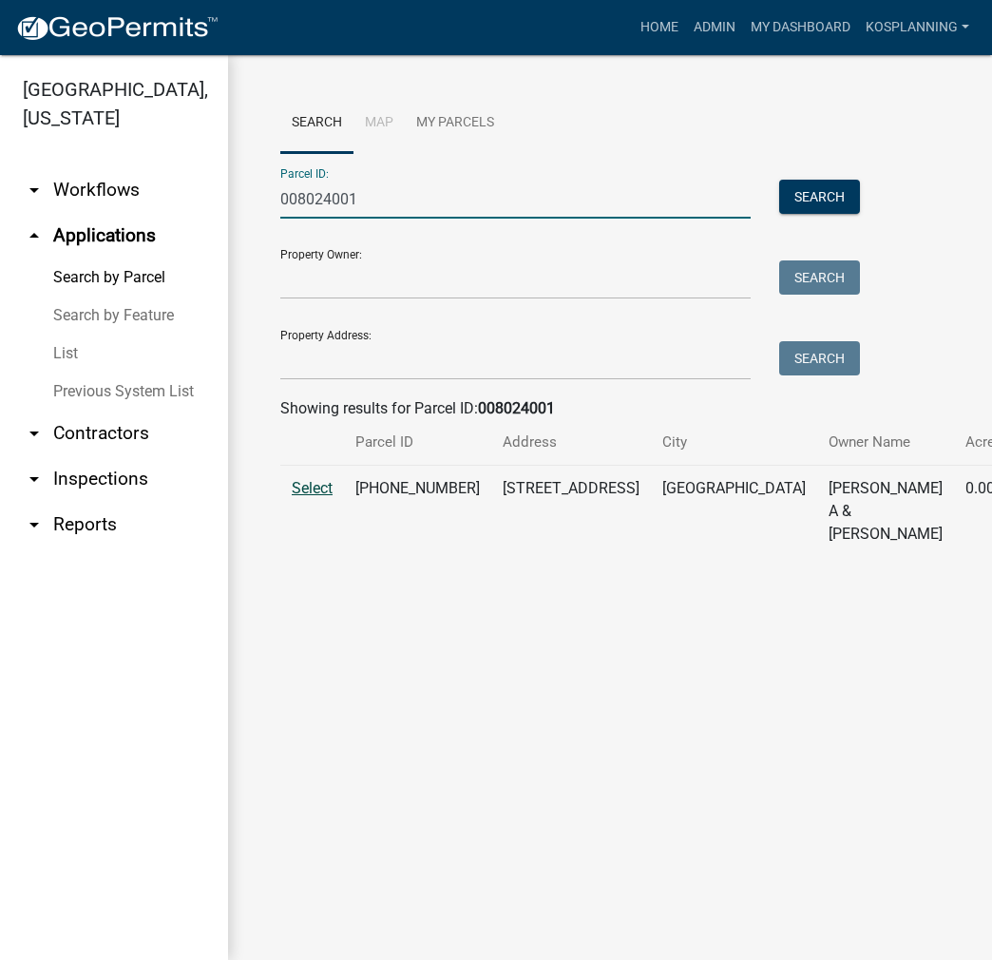
type input "008024001"
click at [319, 497] on span "Select" at bounding box center [312, 488] width 41 height 18
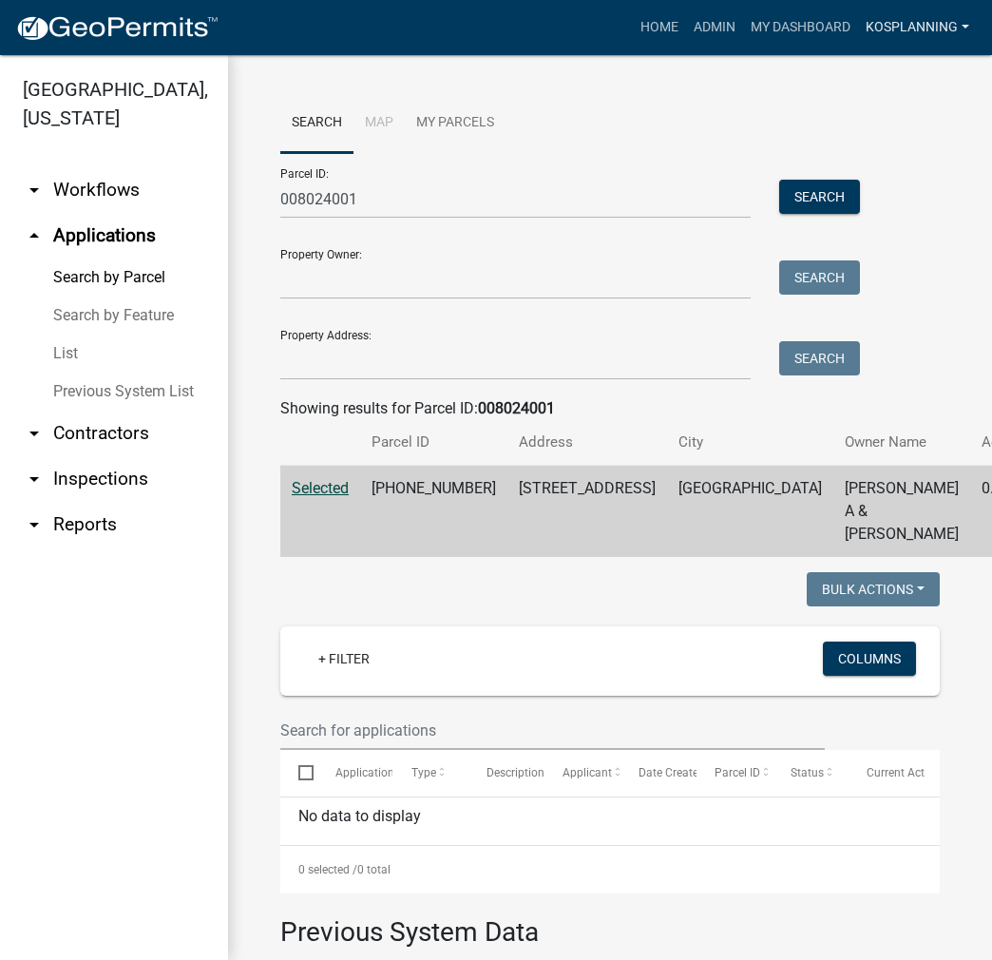
click at [906, 21] on link "kosplanning" at bounding box center [917, 28] width 119 height 36
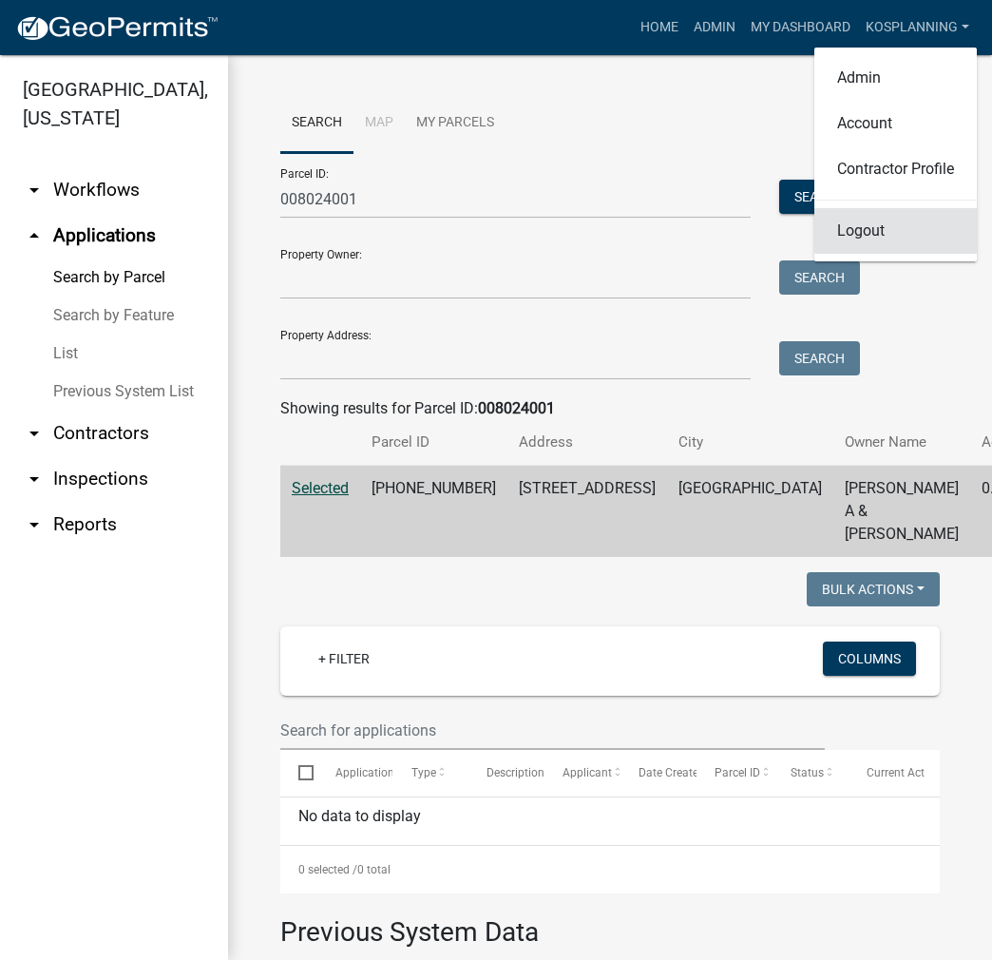
click at [870, 217] on link "Logout" at bounding box center [895, 231] width 162 height 46
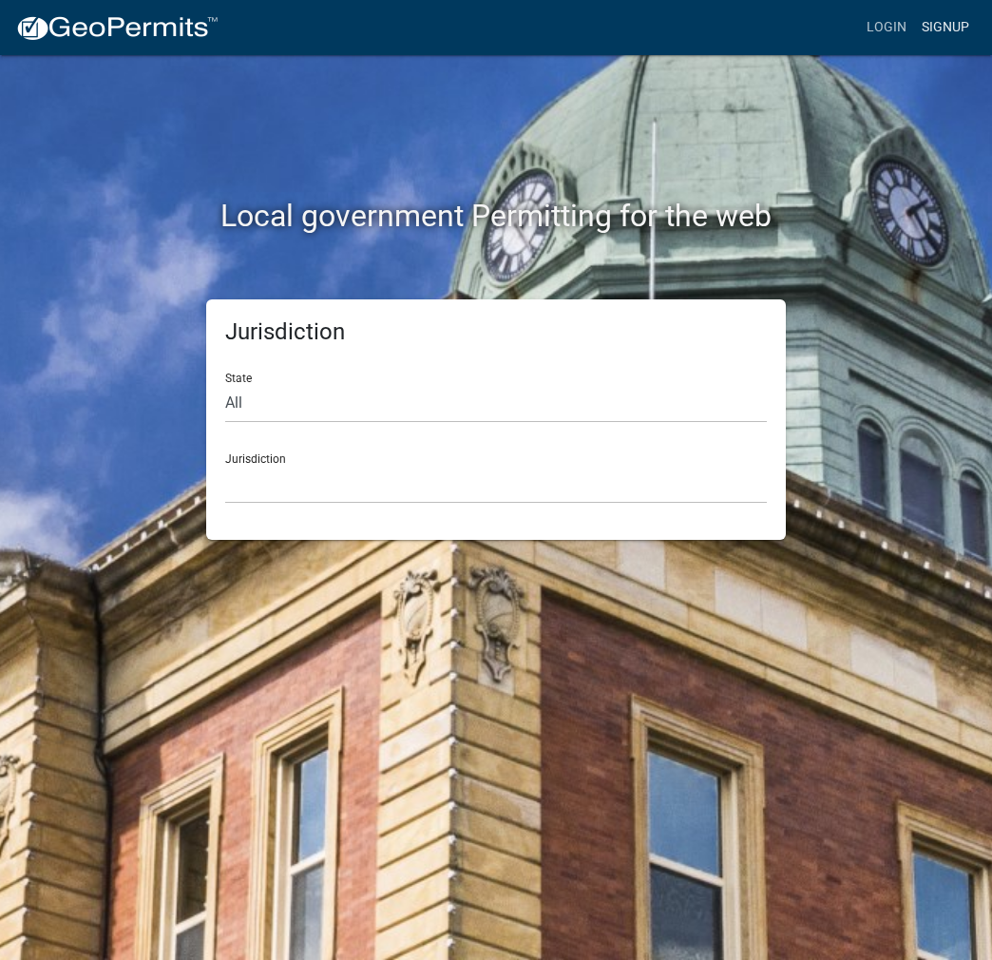
click at [956, 16] on link "Signup" at bounding box center [945, 28] width 63 height 36
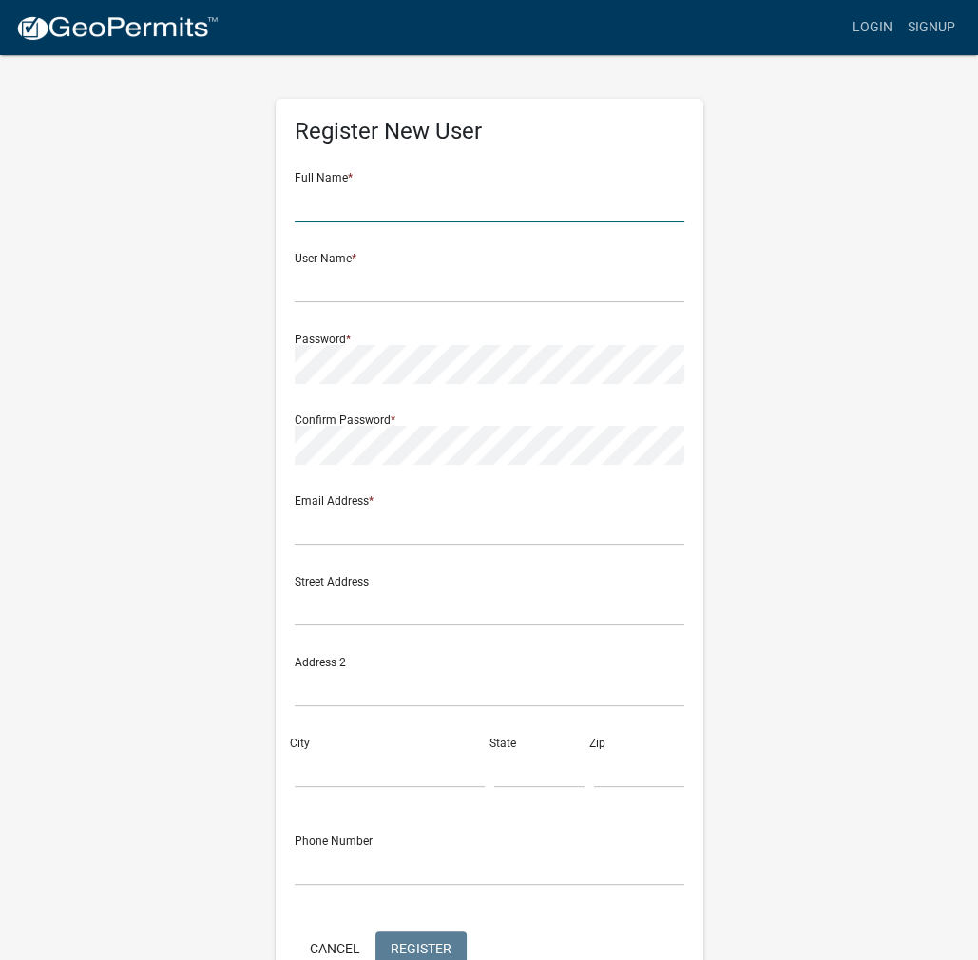
click at [353, 195] on input "text" at bounding box center [490, 202] width 390 height 39
click at [422, 201] on input "[PERSON_NAME]" at bounding box center [490, 202] width 390 height 39
type input "[PERSON_NAME]"
click at [331, 283] on input "text" at bounding box center [490, 283] width 390 height 39
drag, startPoint x: 298, startPoint y: 275, endPoint x: 230, endPoint y: 276, distance: 68.4
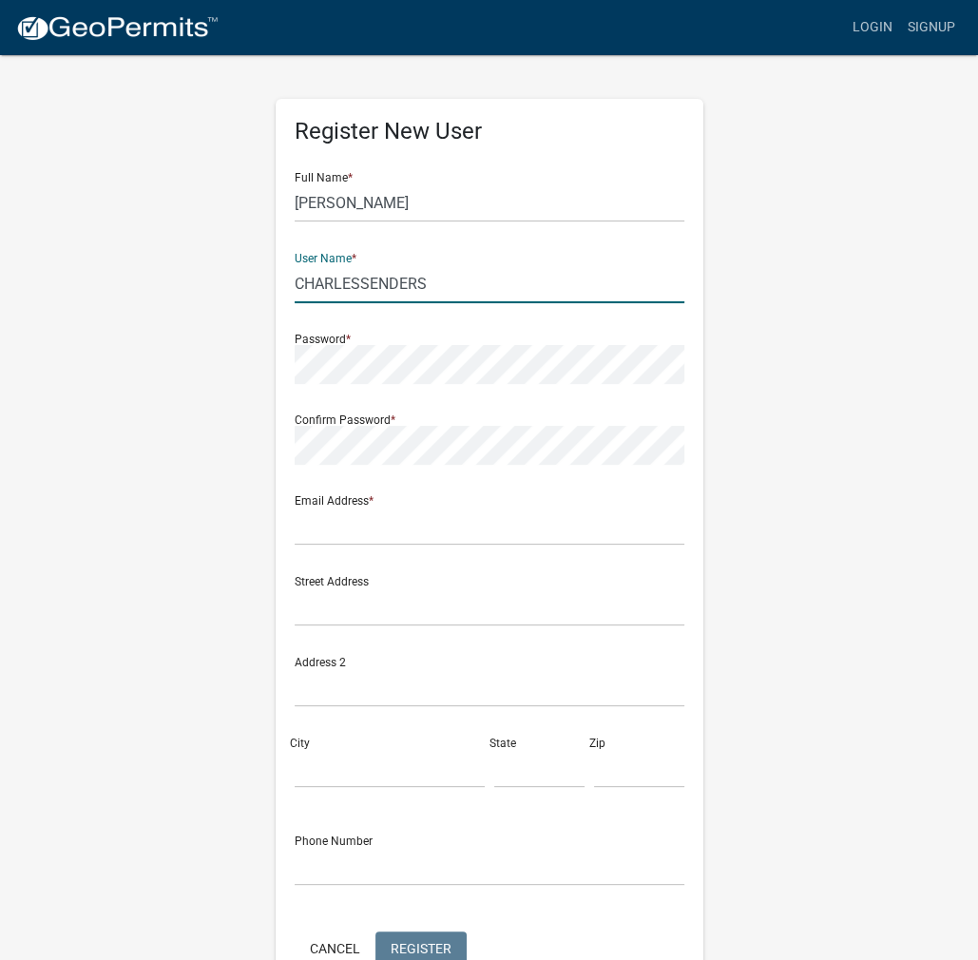
click at [230, 276] on div "Register New User Full Name * [PERSON_NAME] User Name * CHARLESSENDERS Password…" at bounding box center [489, 561] width 912 height 1017
type input "CHARLESSENDERS"
click at [359, 533] on input "text" at bounding box center [490, 525] width 390 height 39
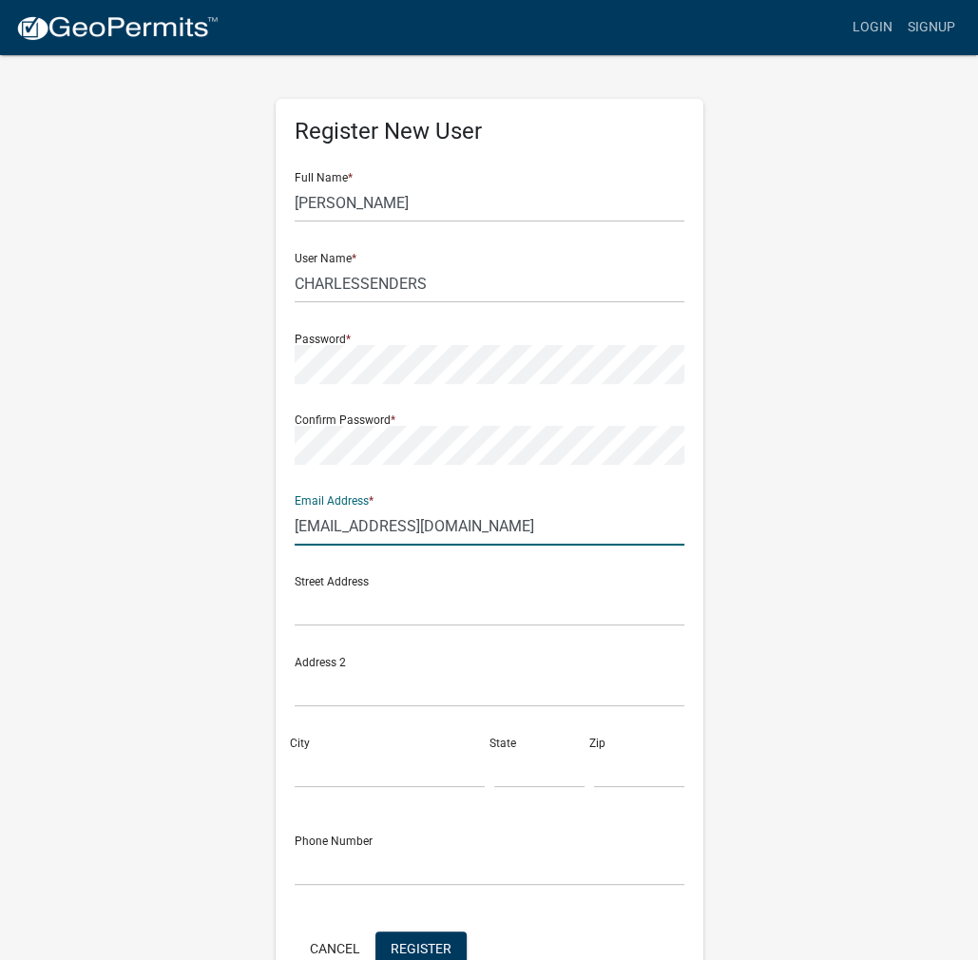
type input "[EMAIL_ADDRESS][DOMAIN_NAME]"
click at [913, 601] on div "Register New User Full Name * [PERSON_NAME] User Name * CHARLESSENDERS Password…" at bounding box center [489, 561] width 912 height 1017
click at [429, 951] on span "Register" at bounding box center [421, 947] width 61 height 15
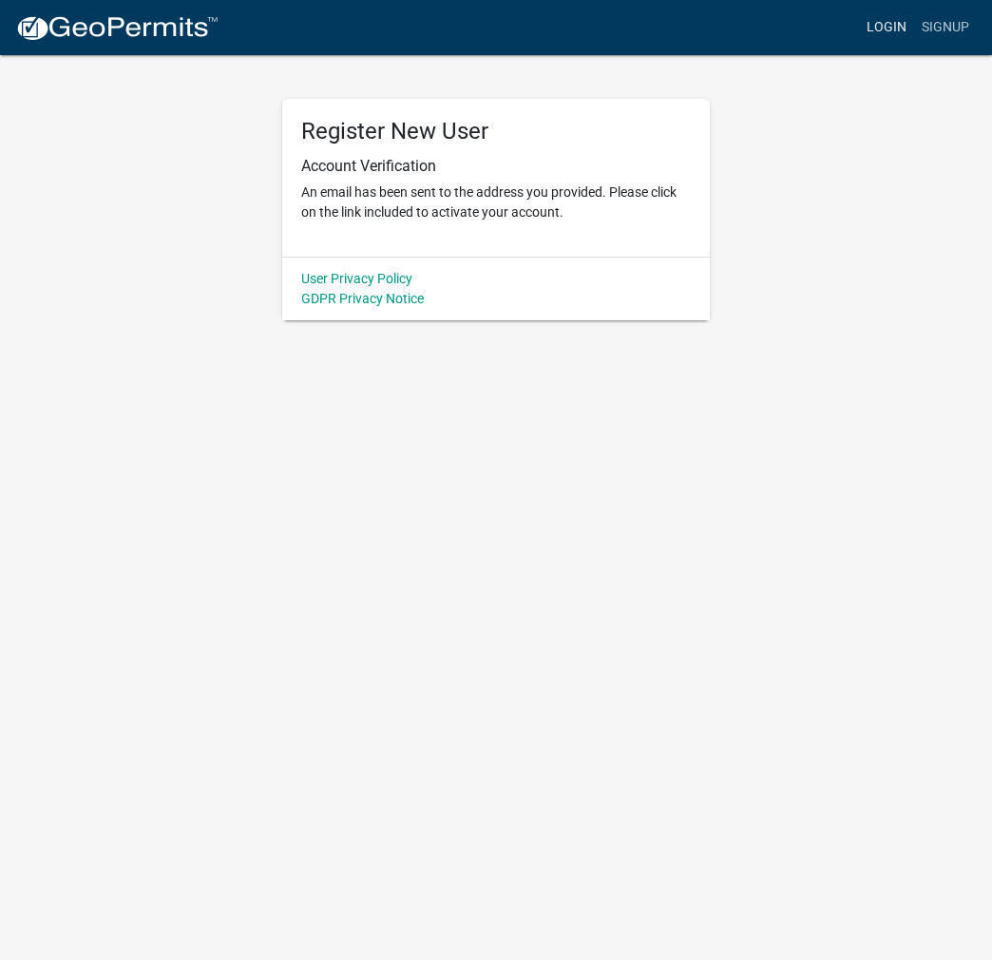
click at [881, 29] on link "Login" at bounding box center [886, 28] width 55 height 36
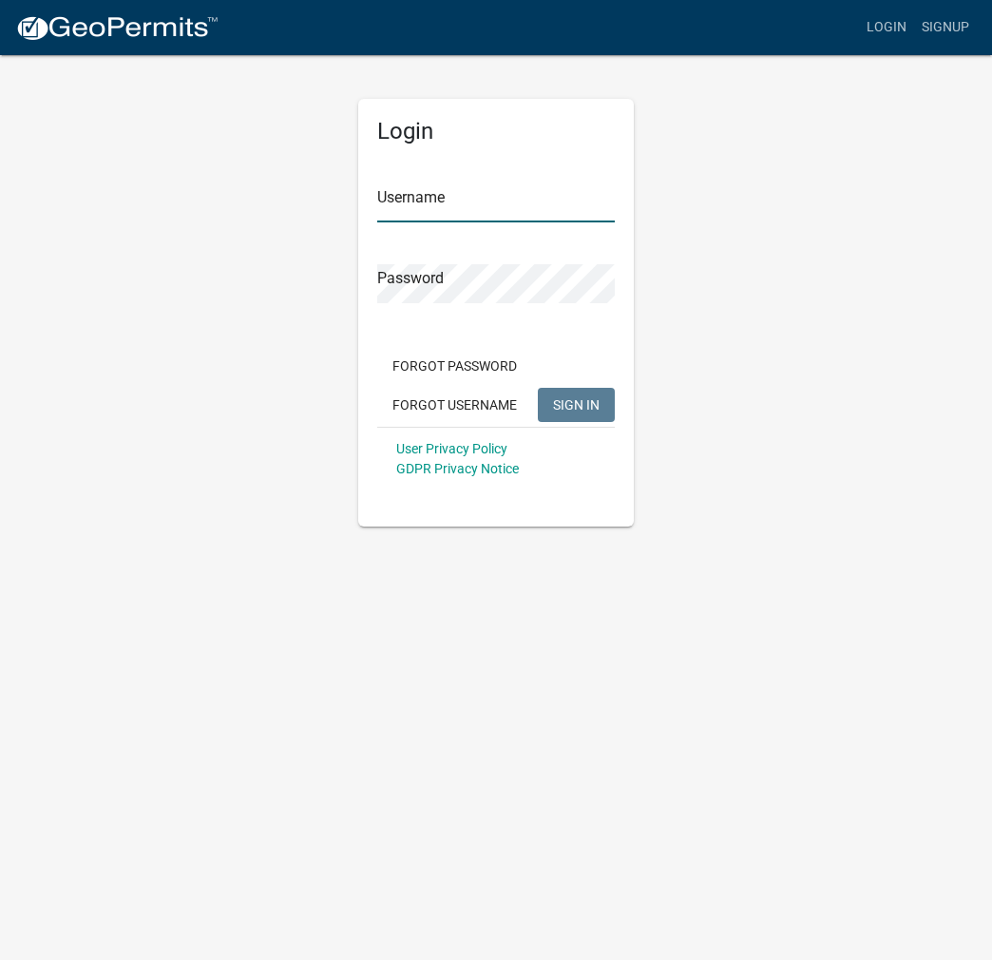
click at [440, 206] on input "Username" at bounding box center [496, 202] width 238 height 39
paste input "CHARLESSENDERS"
type input "CHARLESSENDERS"
click at [575, 404] on span "SIGN IN" at bounding box center [576, 403] width 47 height 15
